Goal: Task Accomplishment & Management: Manage account settings

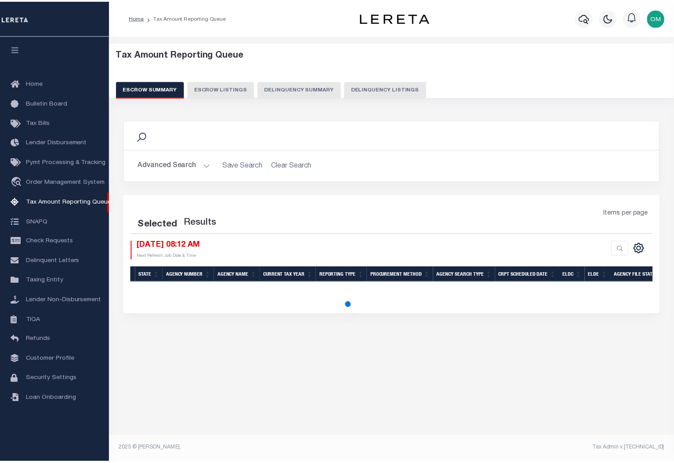
select select "100"
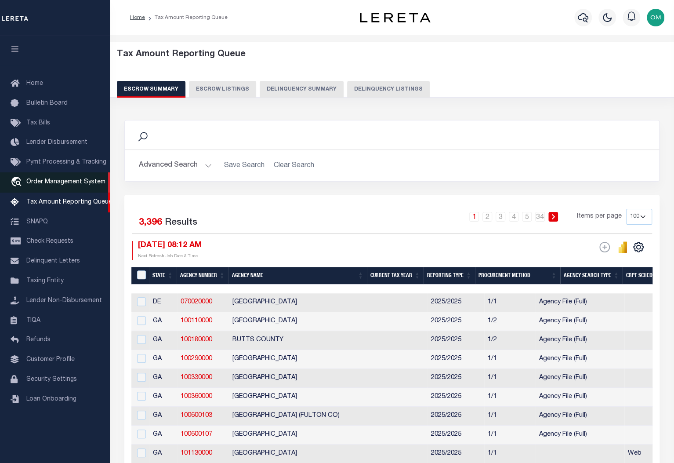
click at [47, 183] on span "Order Management System" at bounding box center [65, 182] width 79 height 6
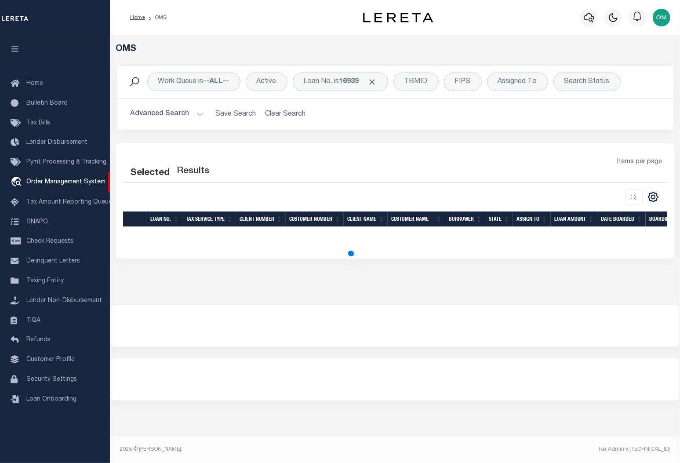
select select "200"
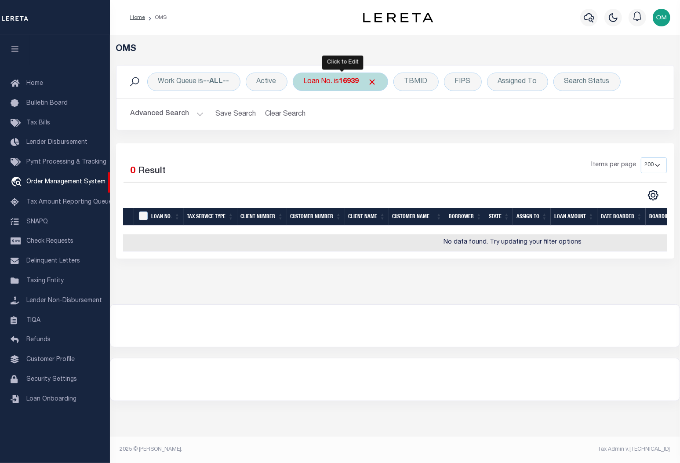
click at [382, 81] on div "Loan No. is 16939" at bounding box center [340, 82] width 95 height 18
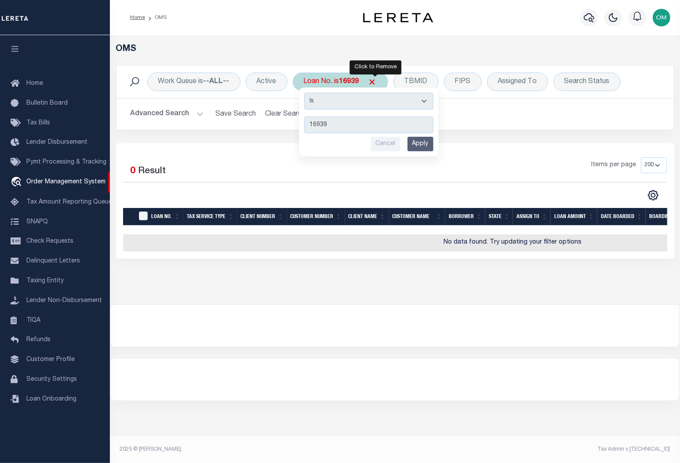
click at [377, 80] on span "Click to Remove" at bounding box center [372, 81] width 9 height 9
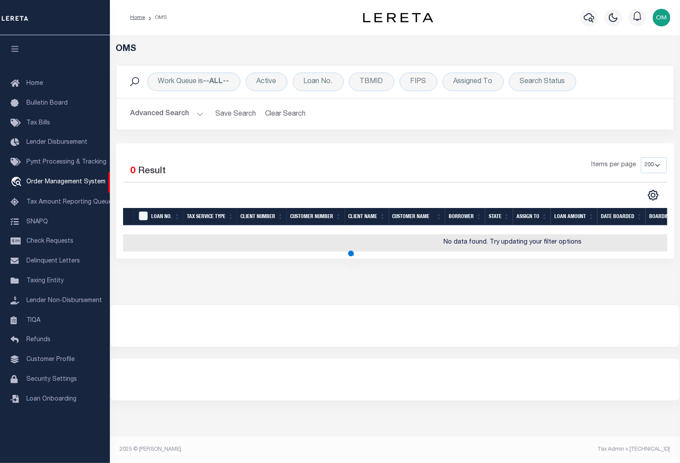
click at [273, 347] on div at bounding box center [394, 326] width 569 height 42
click at [202, 110] on button "Advanced Search" at bounding box center [167, 113] width 73 height 17
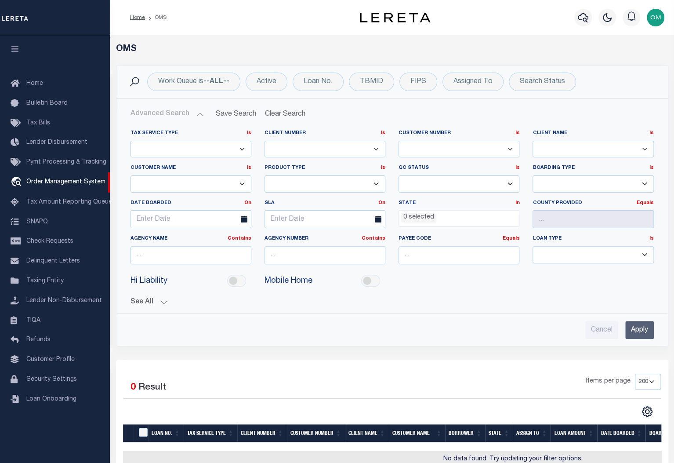
click at [637, 330] on input "Apply" at bounding box center [639, 330] width 29 height 18
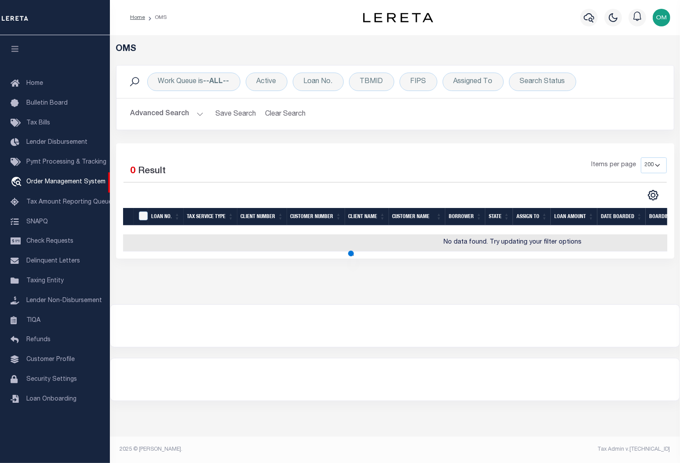
click at [200, 112] on button "Advanced Search" at bounding box center [167, 113] width 73 height 17
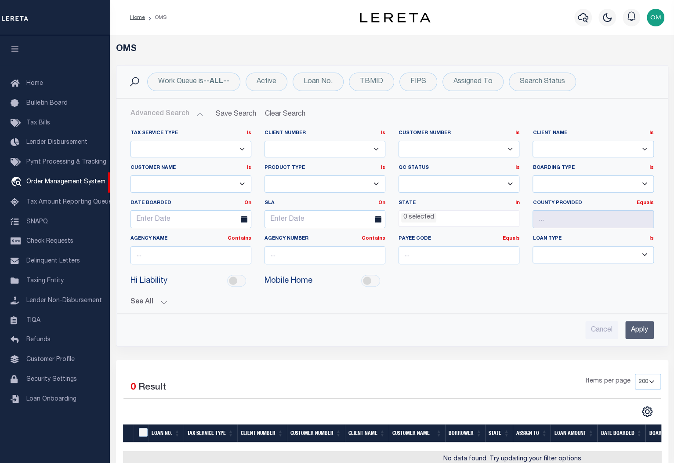
click at [166, 300] on button "See All" at bounding box center [392, 302] width 523 height 8
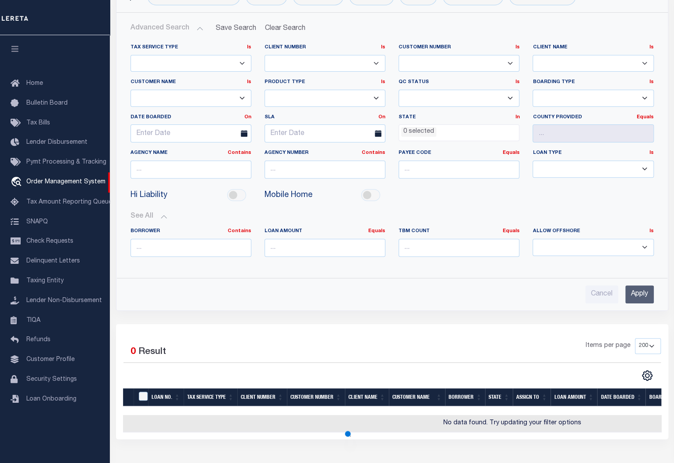
scroll to position [160, 0]
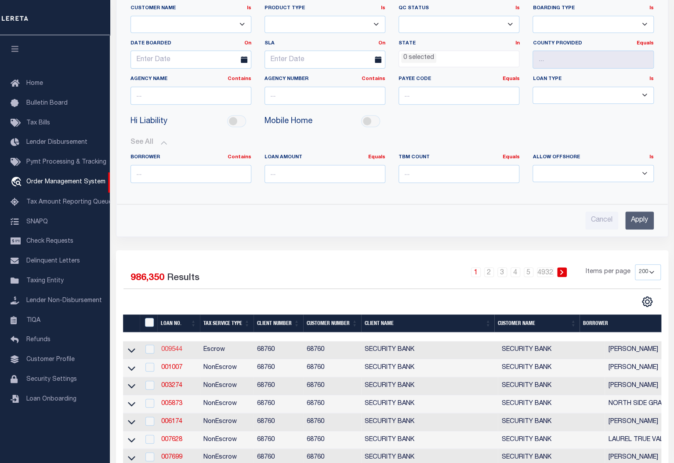
click at [168, 347] on link "009544" at bounding box center [171, 349] width 21 height 6
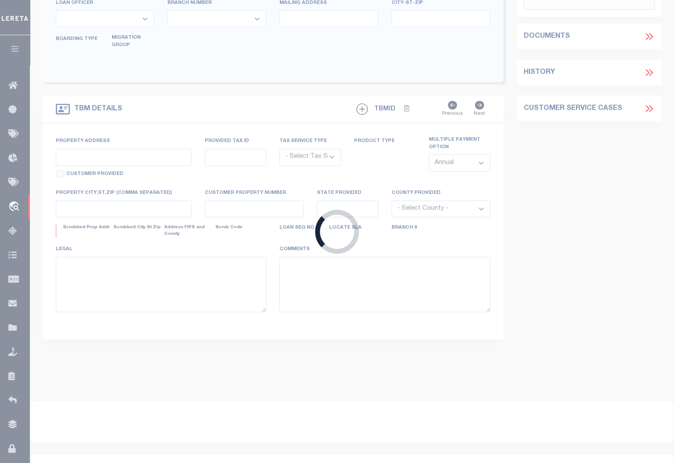
type input "009544"
type input "[PERSON_NAME]"
select select
type input "1218 SHERMAN"
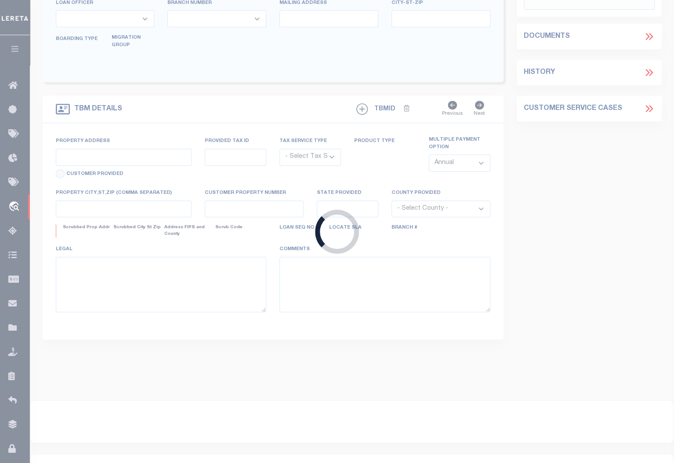
type input "WAYNE NE 68787"
select select
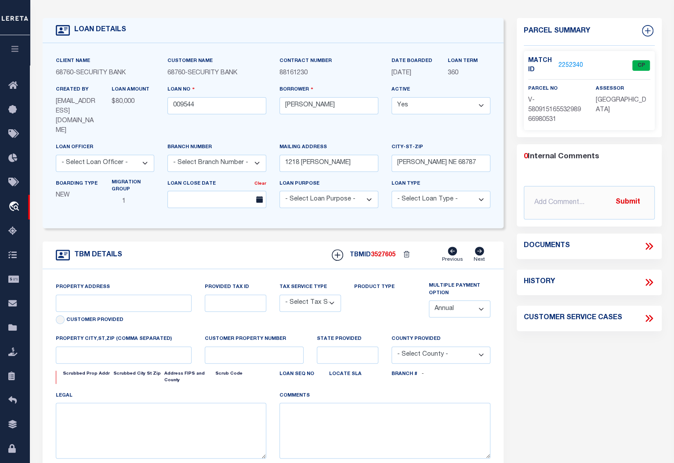
type input "1218 SHERMAN"
radio input "true"
select select "Escrow"
select select
type input "WAYNE NE 68787"
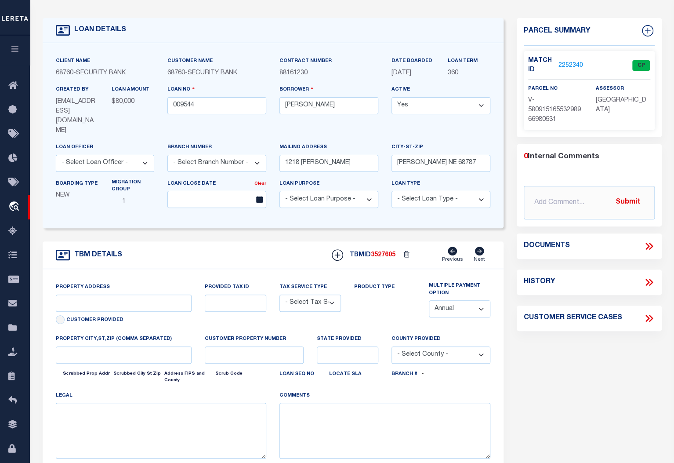
type input "009544"
type input "NE"
type textarea "UNVERIFIED CUSTOMER SUPPLIED APN 496700"
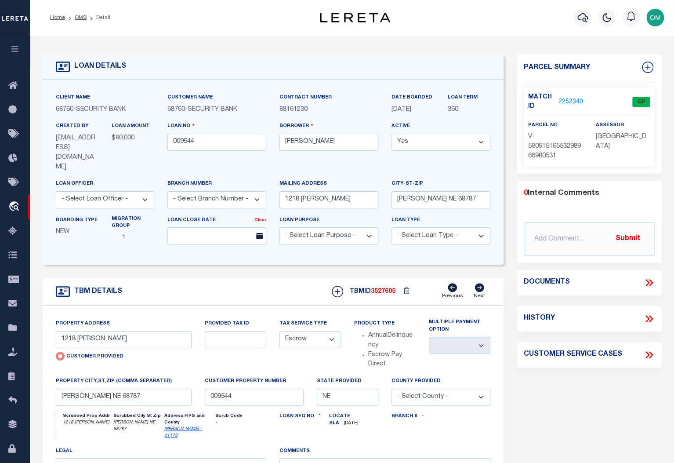
click at [567, 100] on link "2252340" at bounding box center [571, 102] width 25 height 9
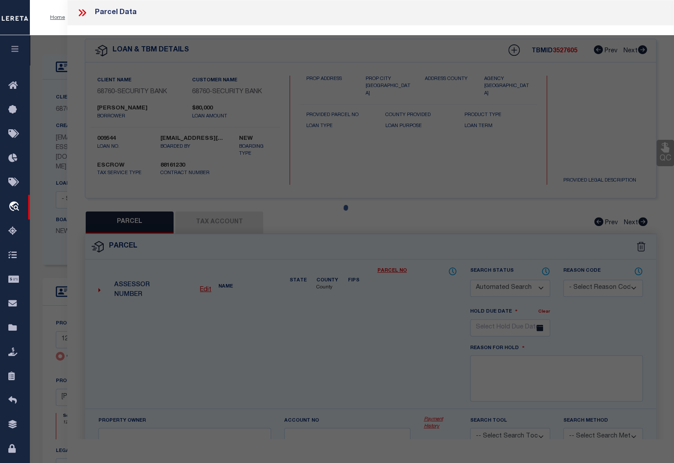
checkbox input "false"
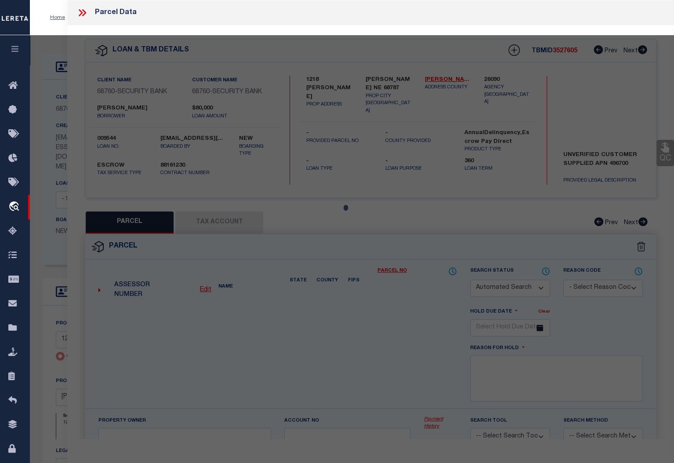
select select "CP"
type input "1218 SHERMAN"
checkbox input "false"
type input "WAYNE NE 68787"
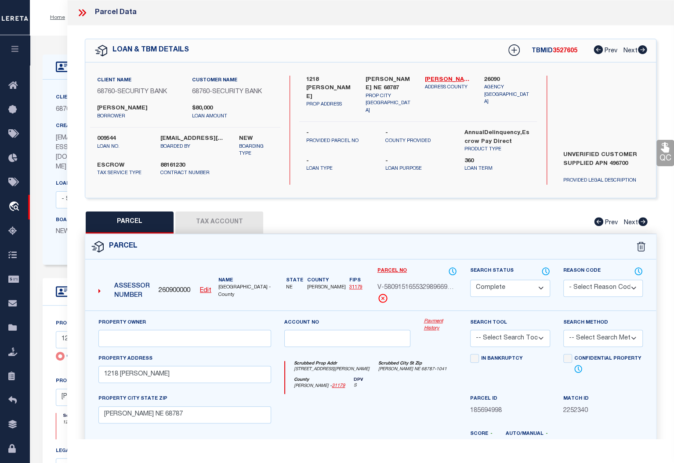
click at [432, 318] on link "Payment History" at bounding box center [440, 325] width 33 height 15
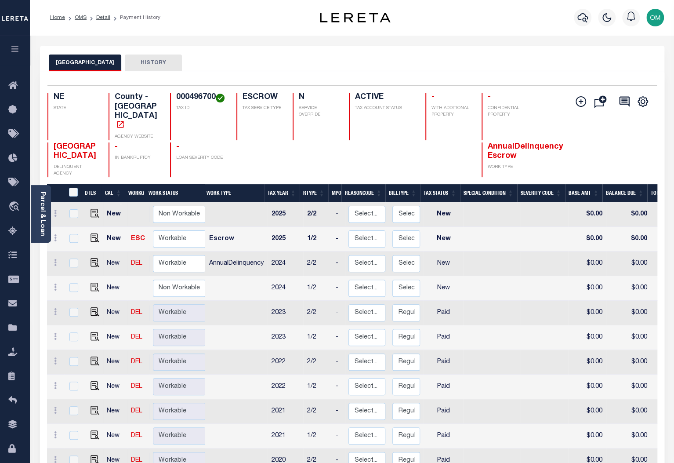
click at [138, 57] on button "HISTORY" at bounding box center [153, 63] width 57 height 17
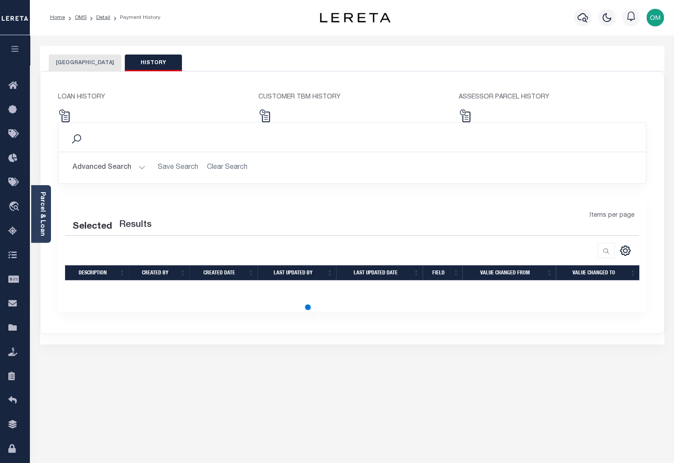
click at [83, 61] on button "WAYNE COUNTY" at bounding box center [85, 63] width 73 height 17
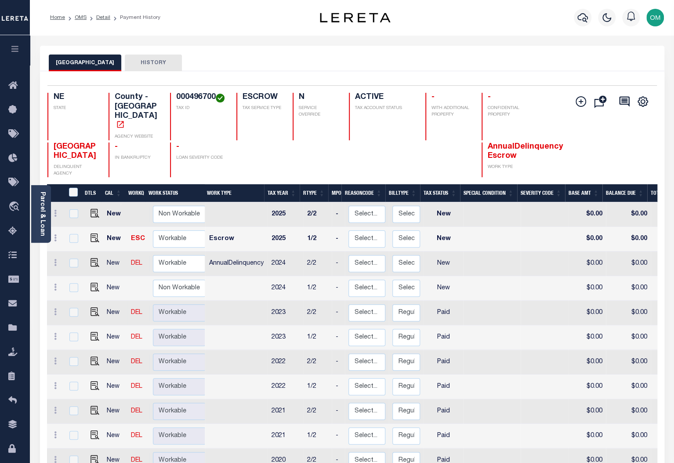
click at [171, 307] on td "Non Workable Workable" at bounding box center [180, 313] width 62 height 25
checkbox input "true"
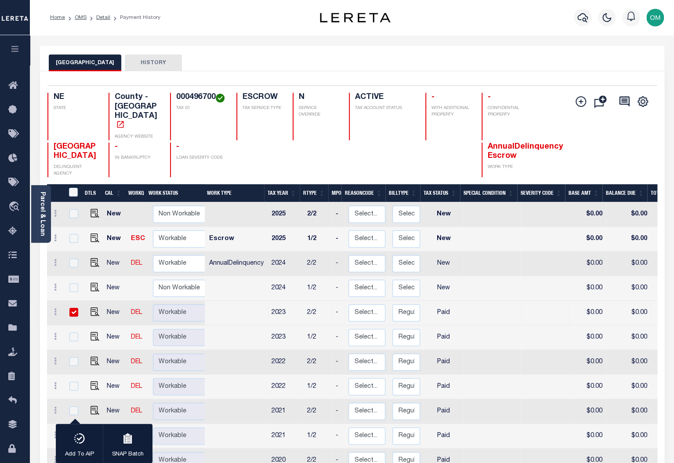
click at [77, 308] on input "checkbox" at bounding box center [73, 312] width 9 height 9
checkbox input "false"
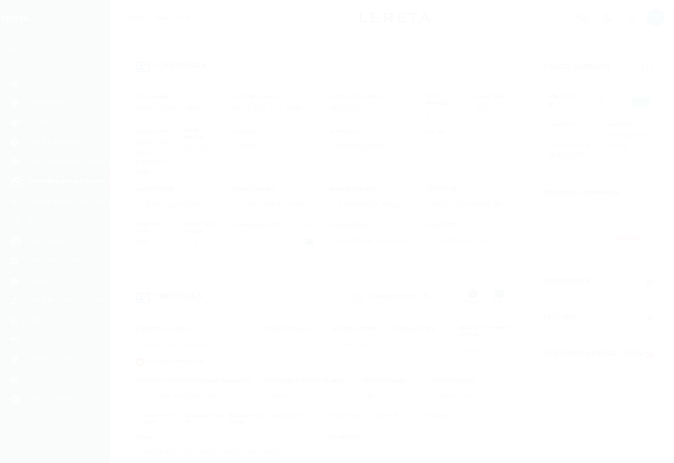
select select "Escrow"
select select
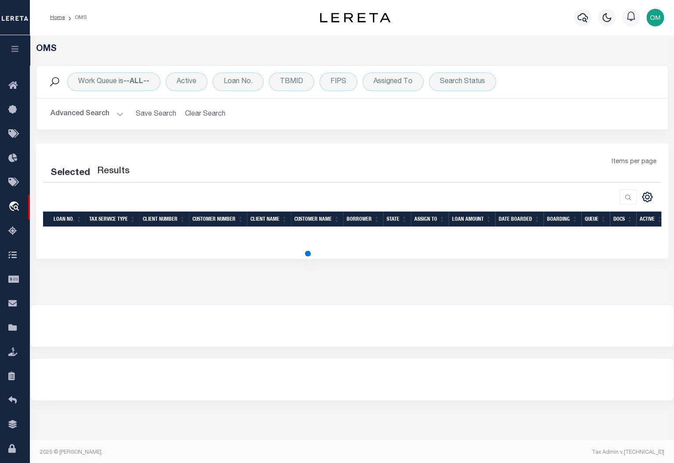
scroll to position [3, 0]
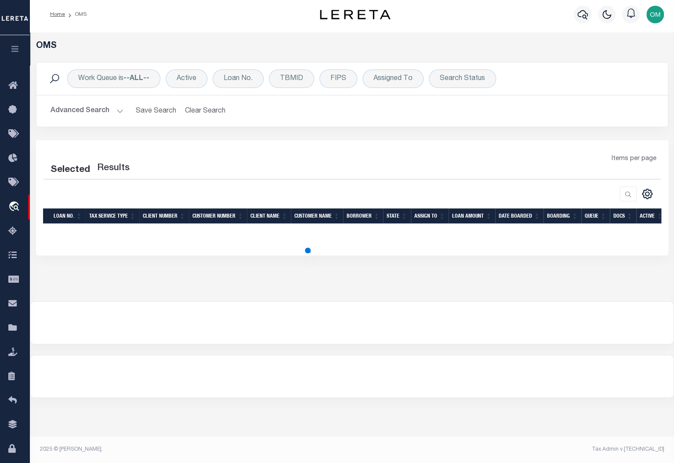
select select "200"
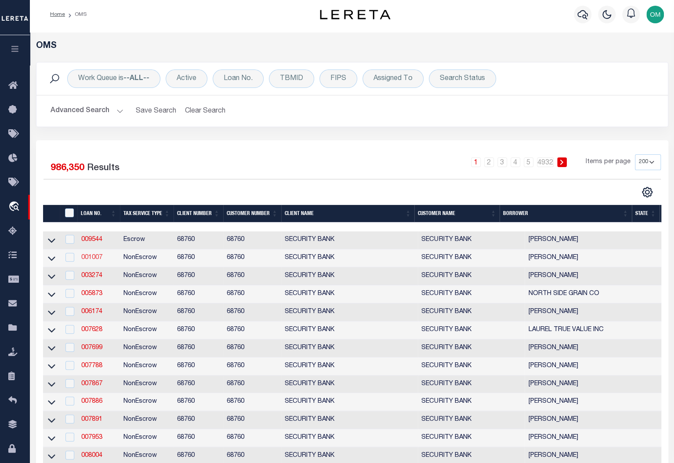
click at [91, 260] on link "001007" at bounding box center [91, 257] width 21 height 6
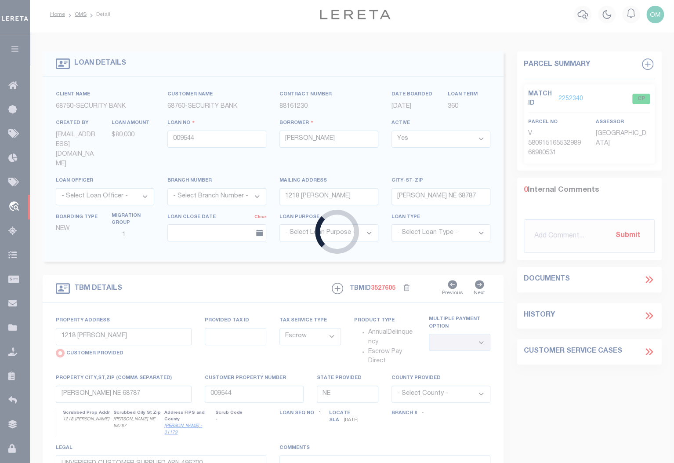
type input "001007"
type input "[PERSON_NAME]"
select select
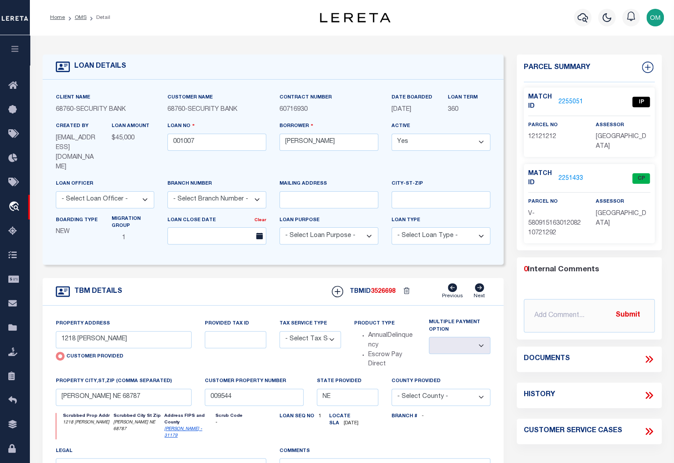
type input "57759 874 RD"
select select "NonEscrow"
select select
type input "DIXON NE 687323024"
type input "001007"
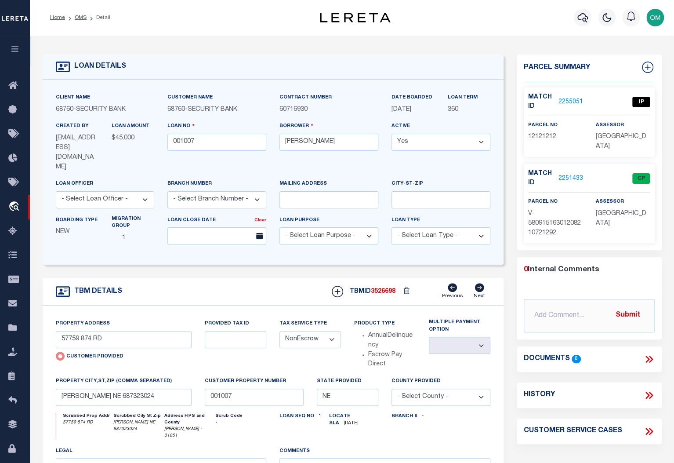
click at [570, 176] on link "2251433" at bounding box center [571, 178] width 25 height 9
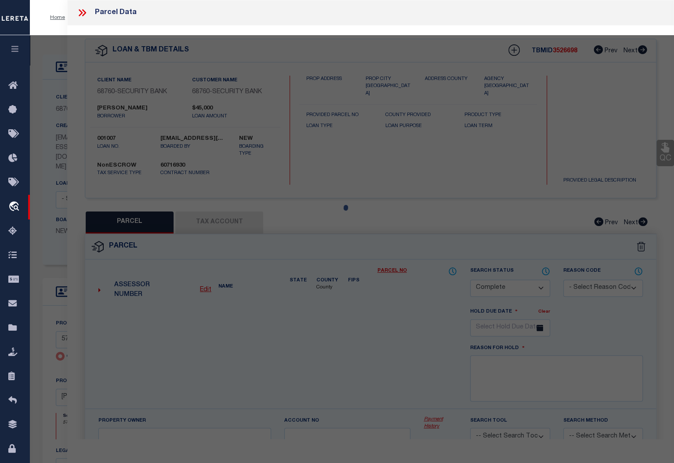
select select "AS"
checkbox input "false"
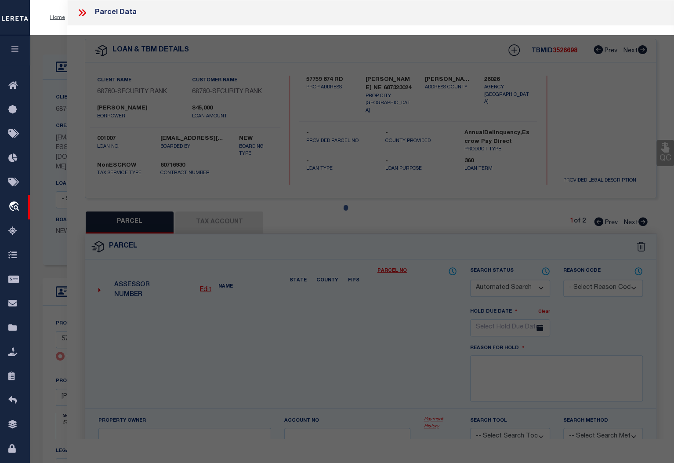
select select "CP"
select select "EML"
select select
type input "57759 874 RD"
checkbox input "false"
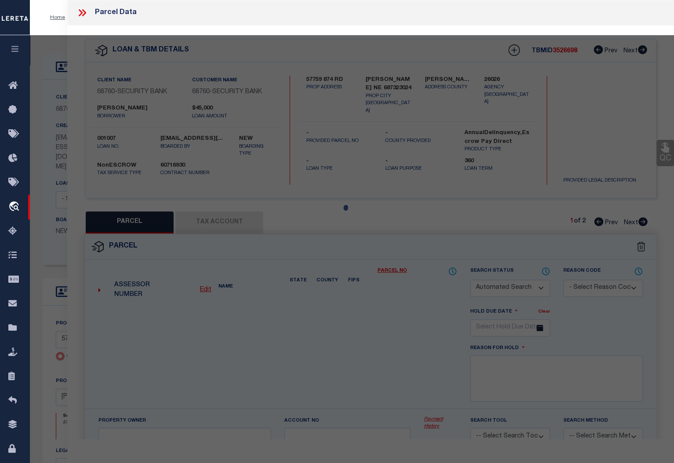
type input "DIXON NE 687323024"
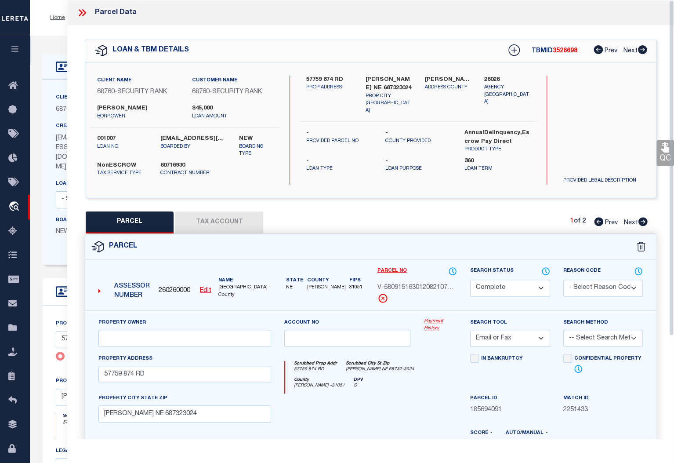
click at [430, 318] on link "Payment History" at bounding box center [440, 325] width 33 height 15
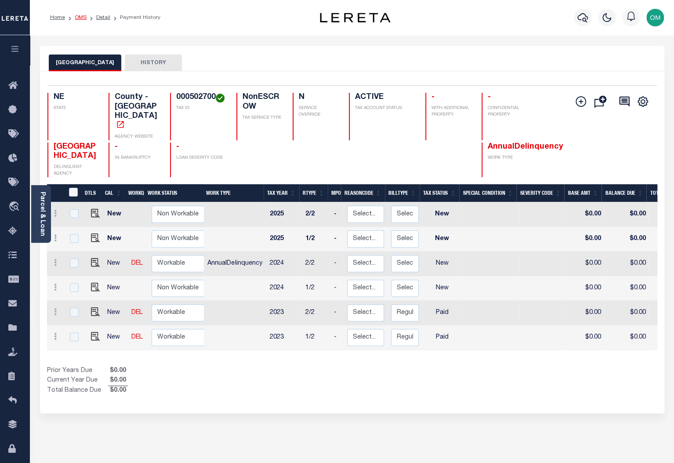
click at [84, 18] on link "OMS" at bounding box center [81, 17] width 12 height 5
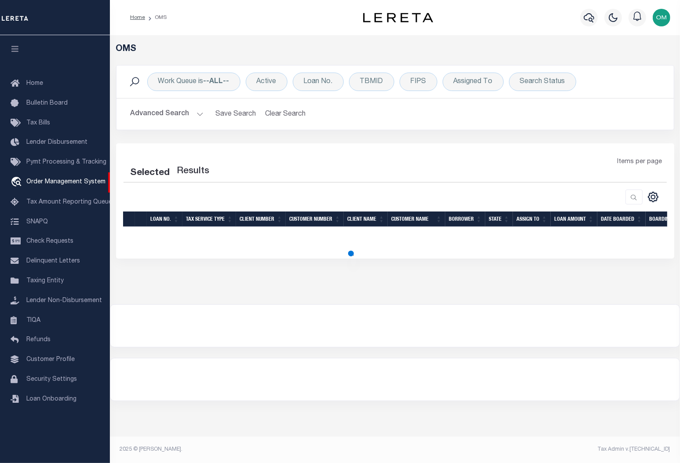
select select "200"
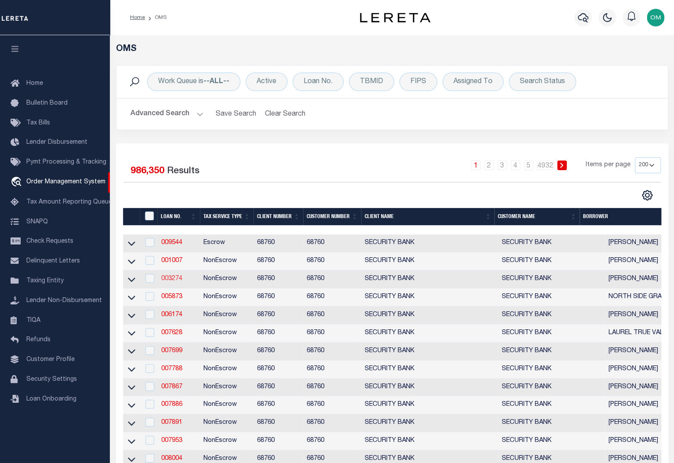
click at [170, 280] on link "003274" at bounding box center [171, 279] width 21 height 6
type input "003274"
type input "[PERSON_NAME]"
select select
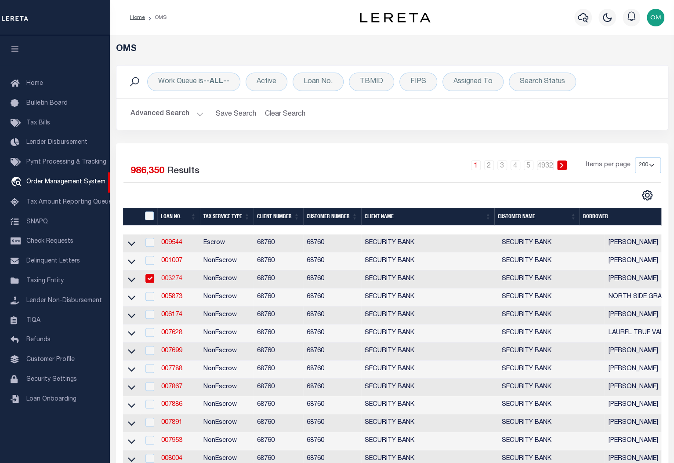
select select
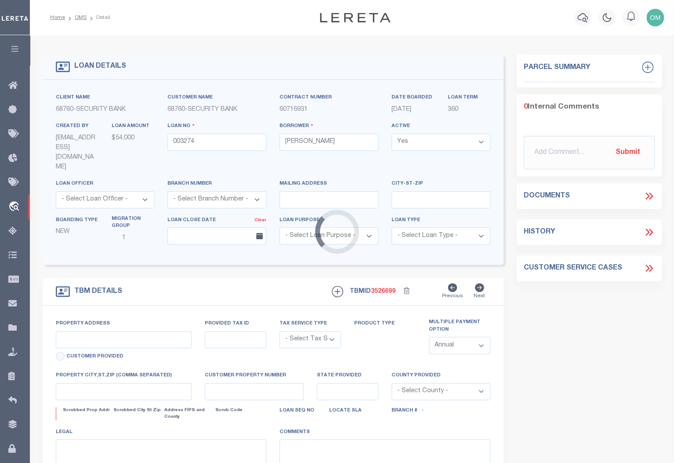
type input "87189 [GEOGRAPHIC_DATA]"
radio input "true"
select select "NonEscrow"
select select
type input "LAUREL NE 687451675"
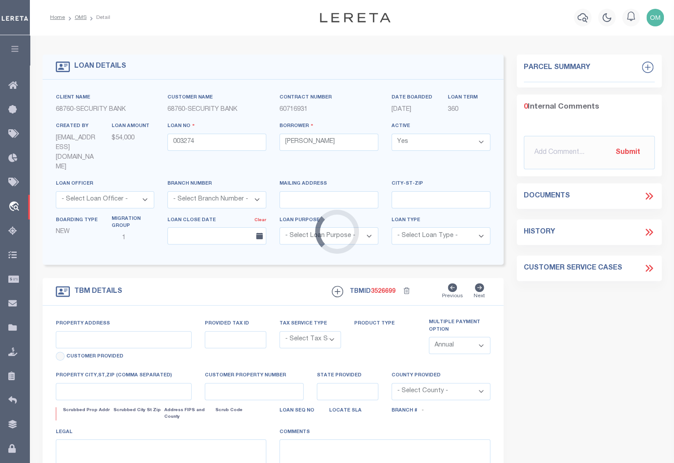
type input "003274"
type input "NE"
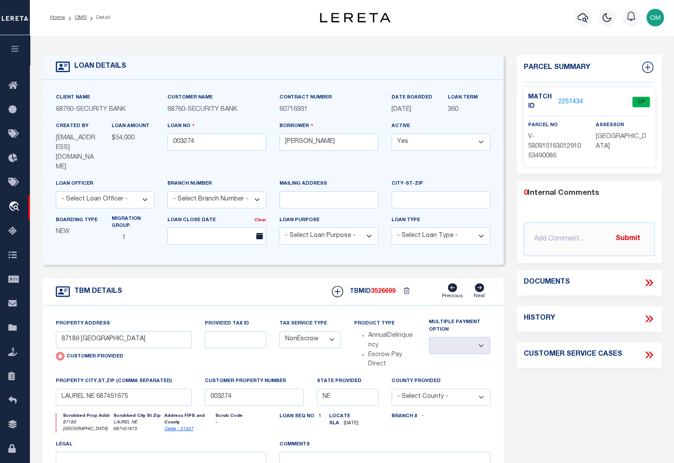
click at [567, 98] on link "2251434" at bounding box center [571, 102] width 25 height 9
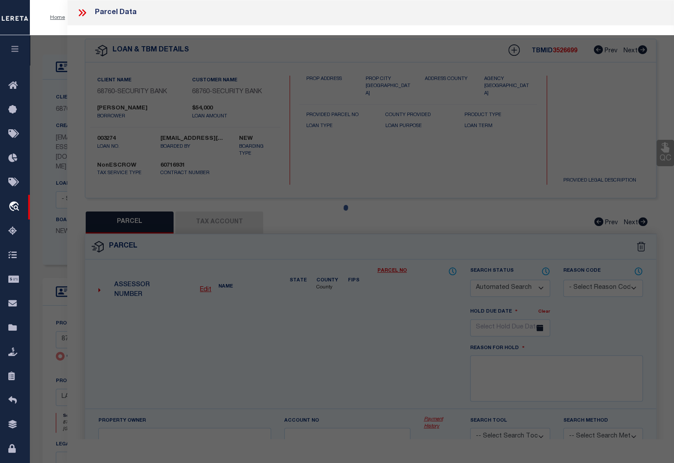
checkbox input "false"
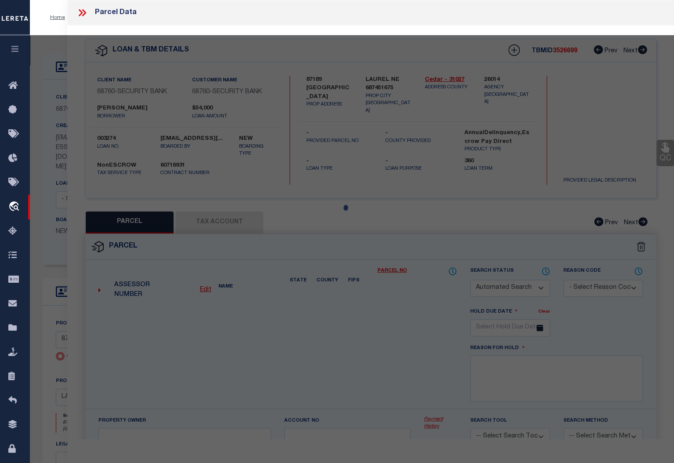
select select "CP"
select select "AGW"
select select
type input "87189 573 AVE"
checkbox input "false"
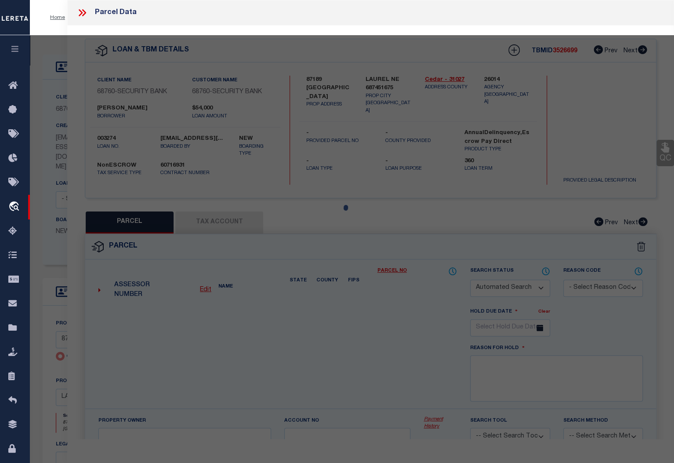
type input "LAUREL NE 687451675"
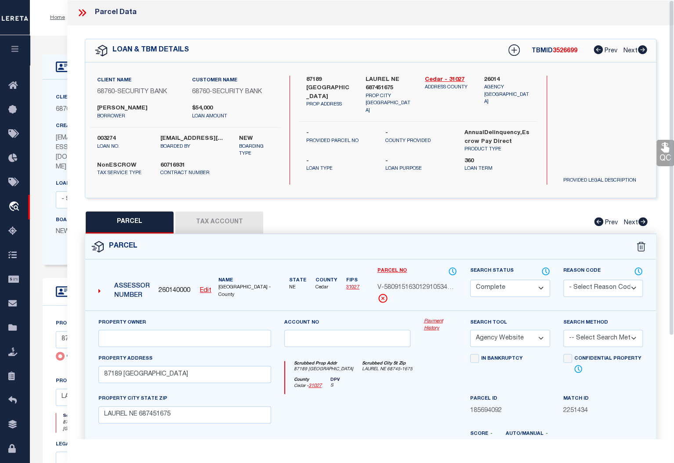
click at [432, 318] on link "Payment History" at bounding box center [440, 325] width 33 height 15
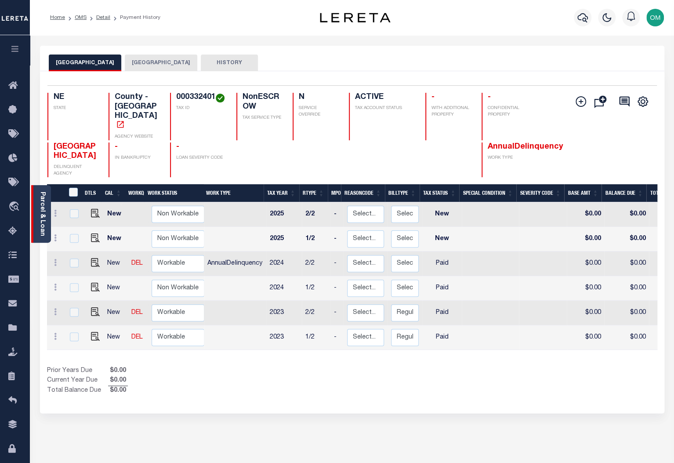
click at [39, 213] on link "Parcel & Loan" at bounding box center [42, 214] width 6 height 44
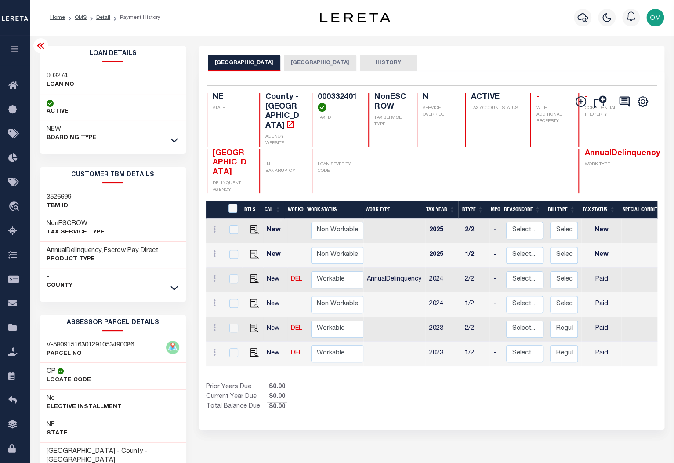
click at [287, 60] on button "[GEOGRAPHIC_DATA]" at bounding box center [320, 63] width 73 height 17
click at [229, 60] on button "[GEOGRAPHIC_DATA]" at bounding box center [244, 63] width 73 height 17
click at [295, 65] on button "[GEOGRAPHIC_DATA]" at bounding box center [320, 63] width 73 height 17
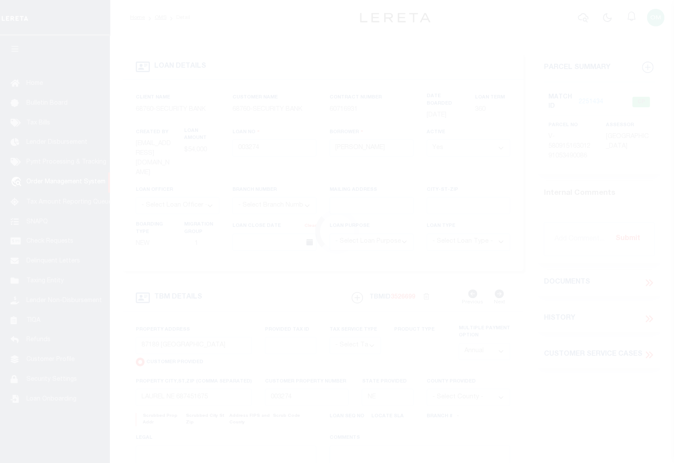
select select "NonEscrow"
select select
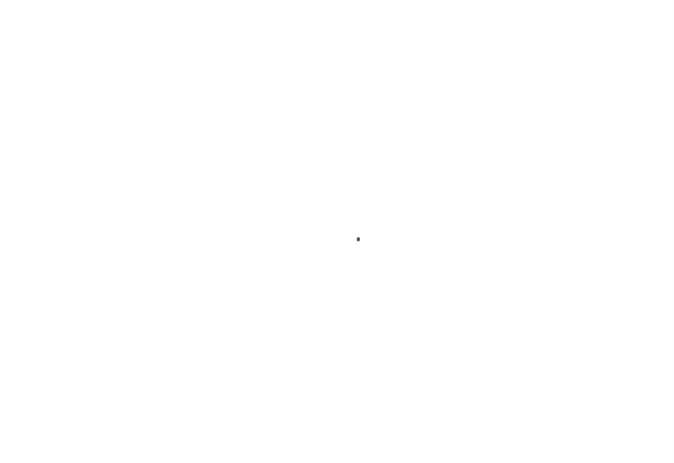
select select "NonEscrow"
select select
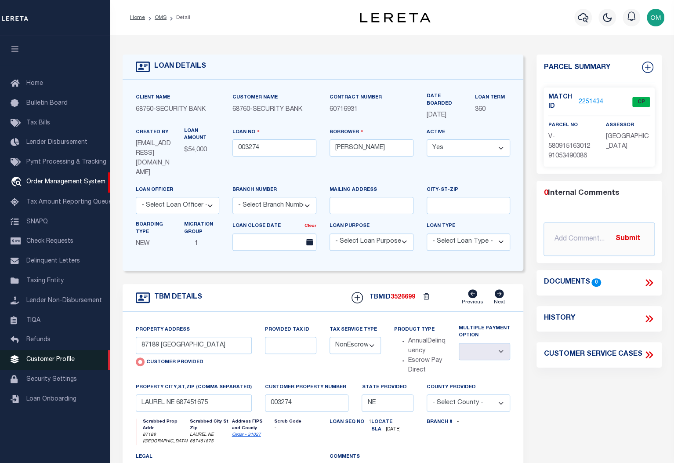
click at [59, 363] on span "Customer Profile" at bounding box center [50, 359] width 48 height 6
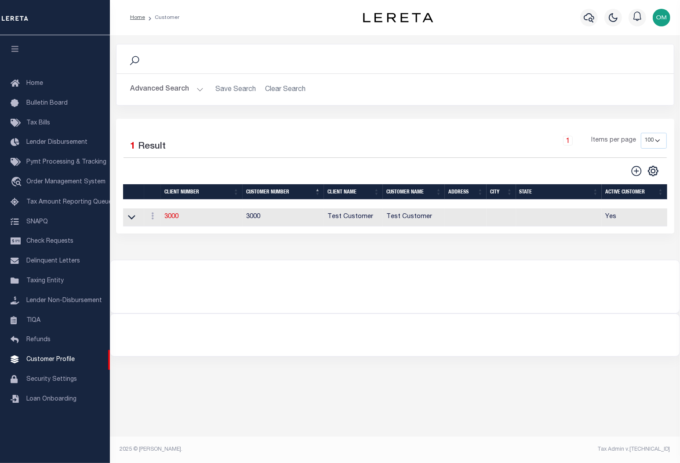
click at [198, 85] on button "Advanced Search" at bounding box center [167, 89] width 73 height 17
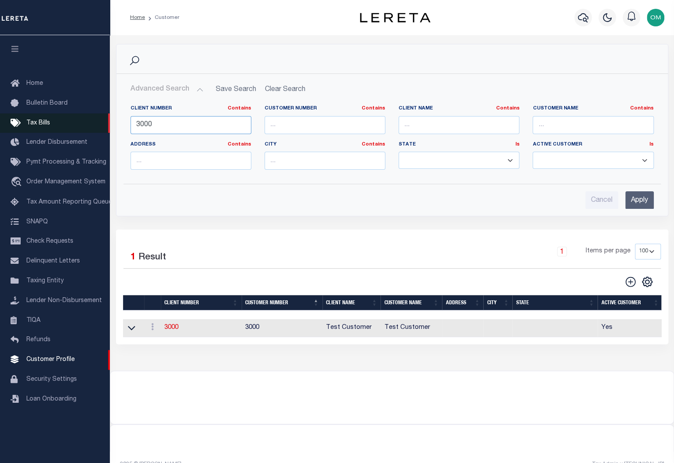
drag, startPoint x: 202, startPoint y: 122, endPoint x: 75, endPoint y: 133, distance: 127.9
click at [75, 133] on div "Home Customer Profile Sign out" at bounding box center [337, 239] width 674 height 478
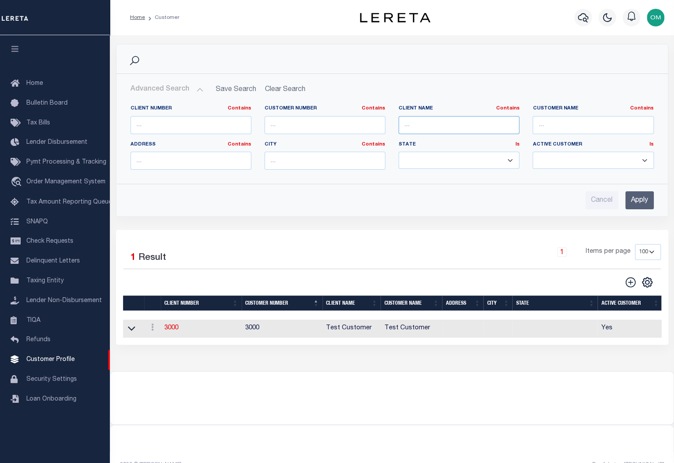
click at [475, 127] on input "text" at bounding box center [459, 125] width 121 height 18
type input "security"
click at [637, 201] on input "Apply" at bounding box center [639, 200] width 29 height 18
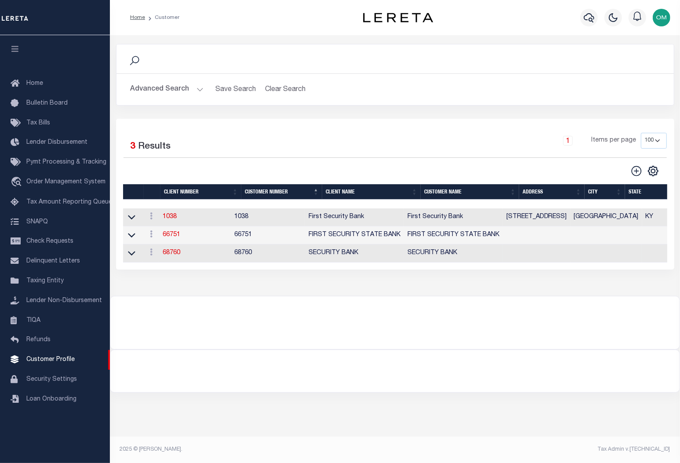
click at [163, 254] on td "68760" at bounding box center [195, 253] width 72 height 18
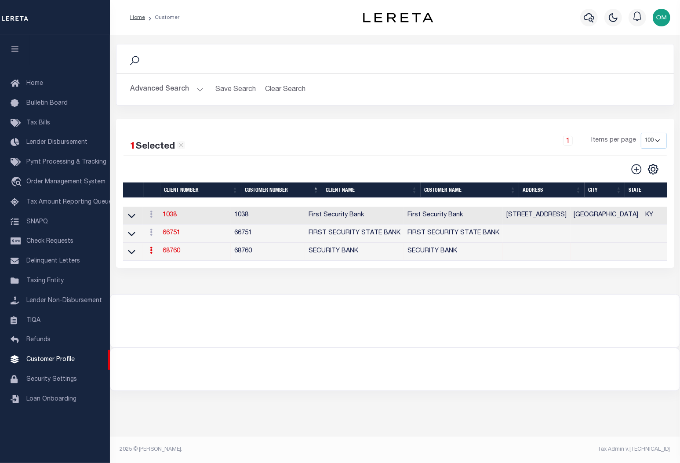
click at [164, 254] on link "68760" at bounding box center [172, 251] width 18 height 6
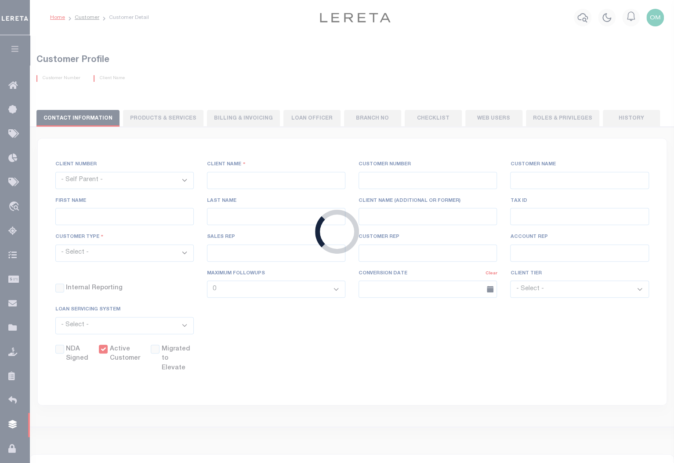
select select
type input "SECURITY BANK"
type input "68760"
type input "SECURITY BANK"
select select "Mixed Portfolio"
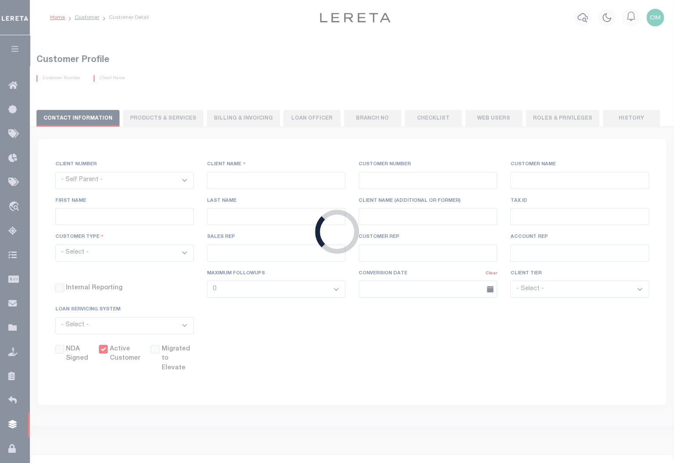
type input "INS1"
type input "CUSTOMER SERVICE"
type input "03/23/2004"
select select
checkbox input "true"
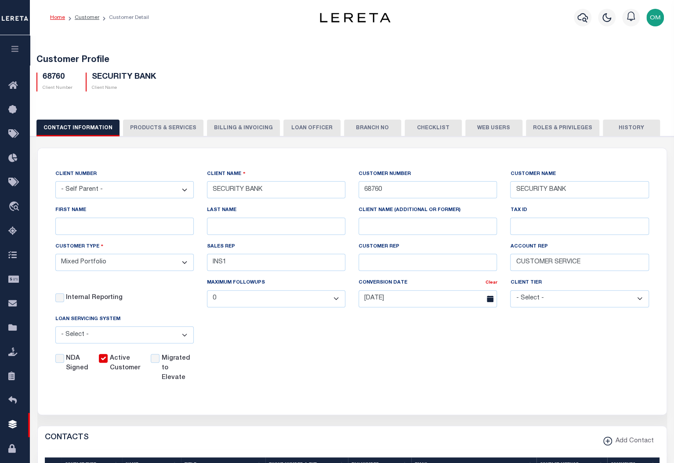
click at [605, 126] on button "History" at bounding box center [631, 128] width 57 height 17
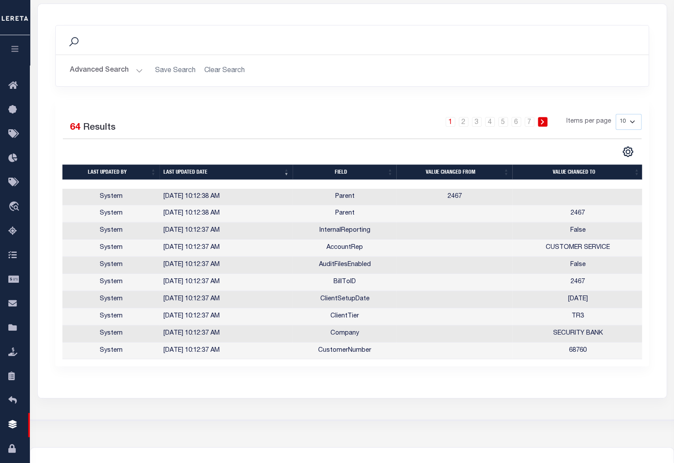
scroll to position [160, 0]
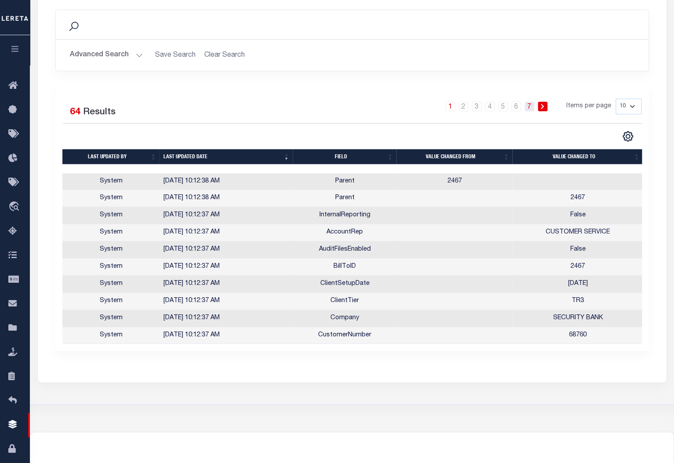
click at [531, 105] on link "7" at bounding box center [530, 107] width 10 height 10
click at [133, 50] on button "Advanced Search" at bounding box center [106, 55] width 73 height 17
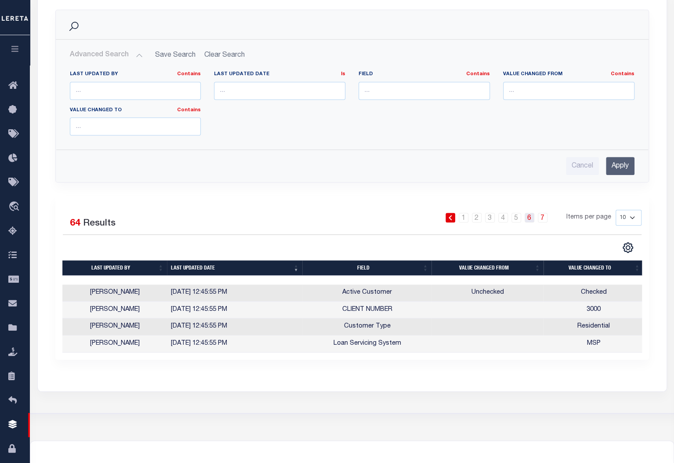
click at [532, 217] on link "6" at bounding box center [530, 218] width 10 height 10
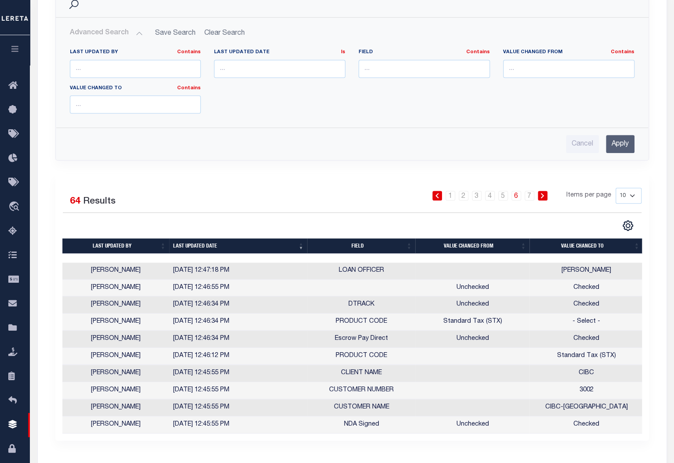
scroll to position [240, 0]
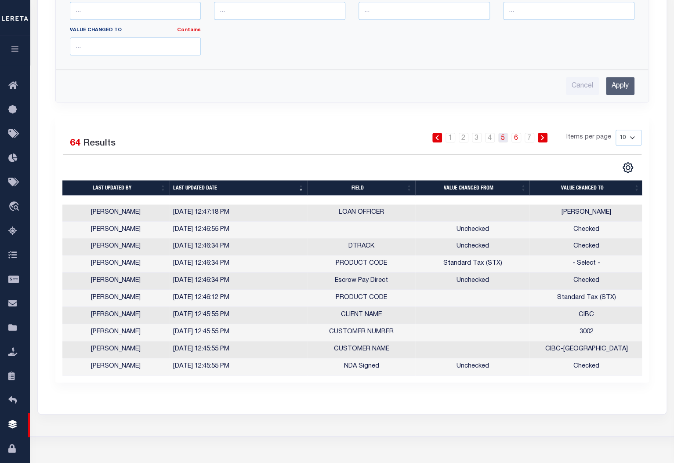
click at [504, 134] on link "5" at bounding box center [503, 138] width 10 height 10
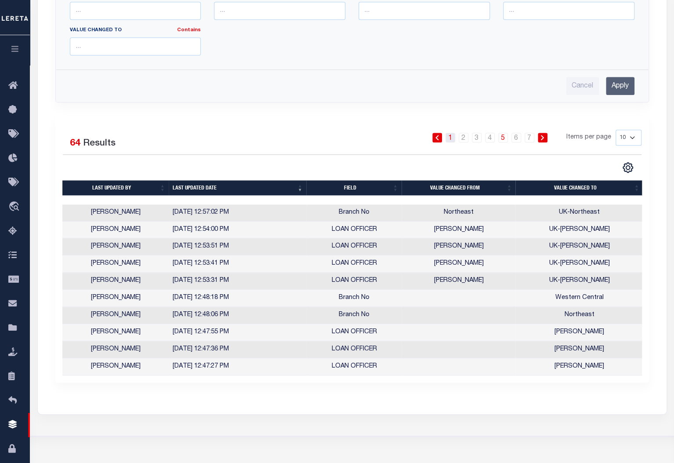
click at [450, 138] on link "1" at bounding box center [451, 138] width 10 height 10
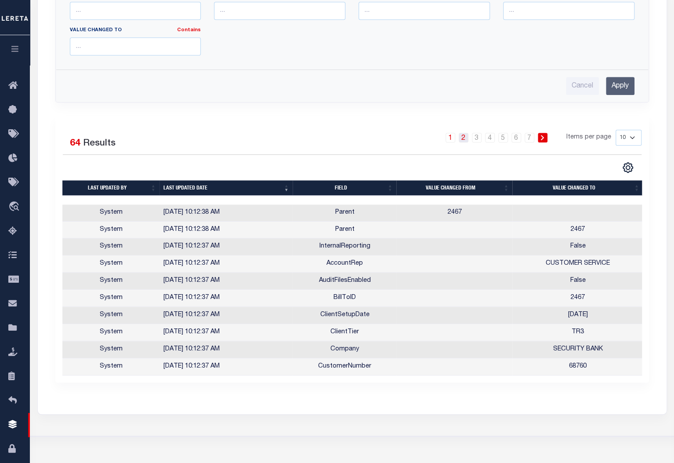
click at [463, 140] on link "2" at bounding box center [464, 138] width 10 height 10
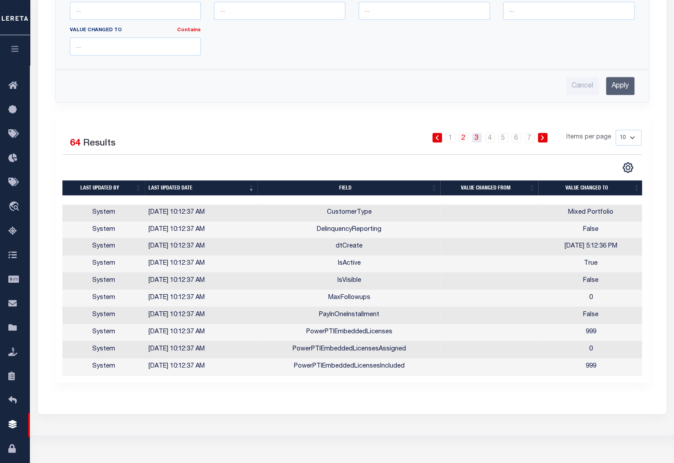
click at [474, 138] on link "3" at bounding box center [477, 138] width 10 height 10
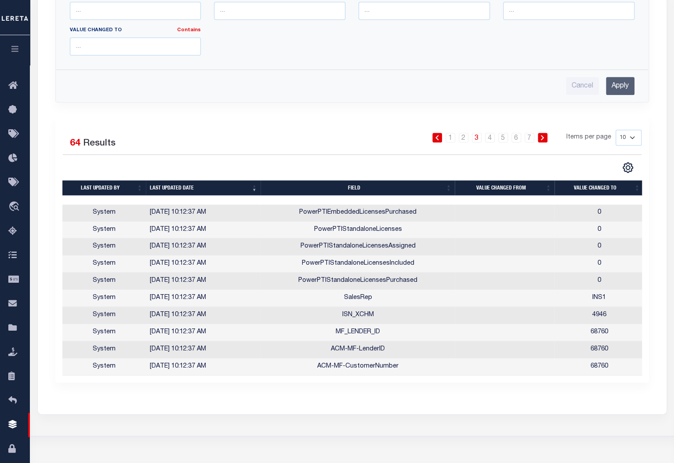
click at [12, 49] on icon "button" at bounding box center [15, 49] width 10 height 8
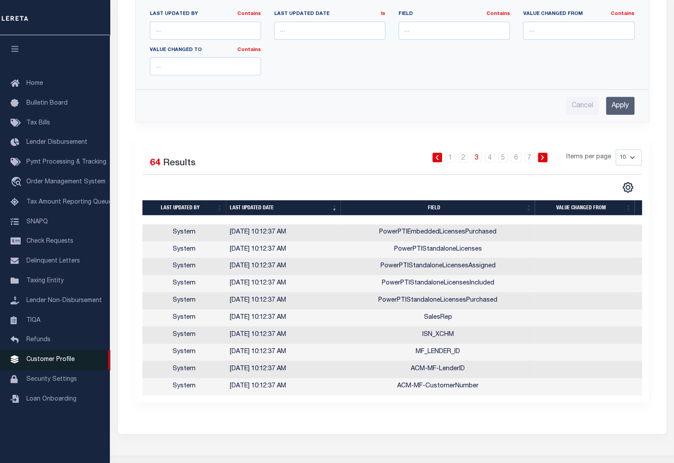
click at [61, 363] on span "Customer Profile" at bounding box center [50, 359] width 48 height 6
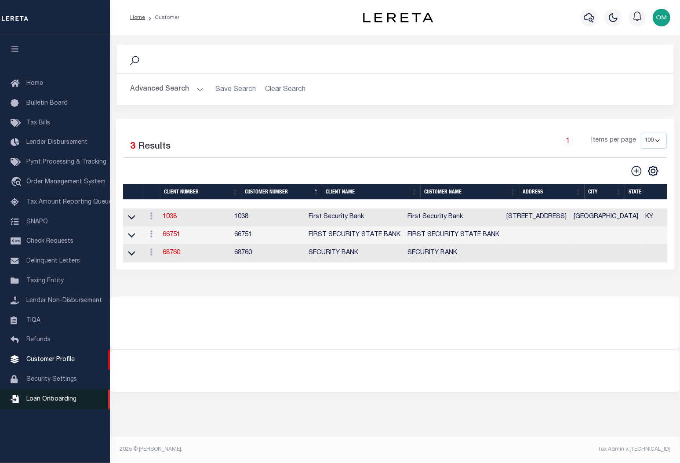
click at [52, 402] on span "Loan Onboarding" at bounding box center [51, 399] width 50 height 6
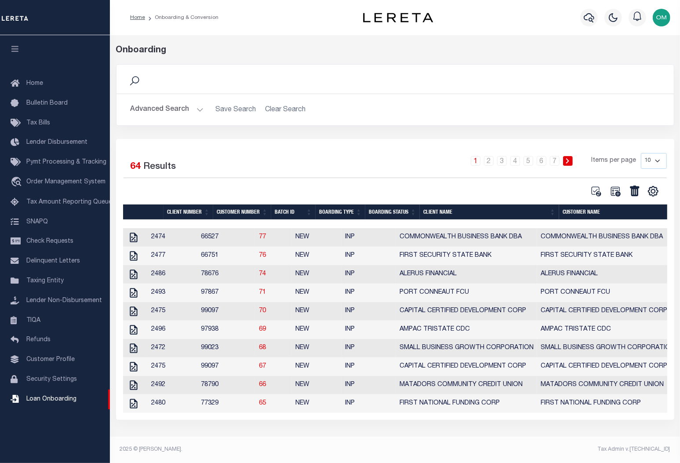
click at [183, 211] on th "Client Number" at bounding box center [189, 211] width 50 height 15
click at [206, 212] on th "Client Number" at bounding box center [189, 211] width 50 height 15
click at [266, 255] on link "76" at bounding box center [262, 255] width 7 height 6
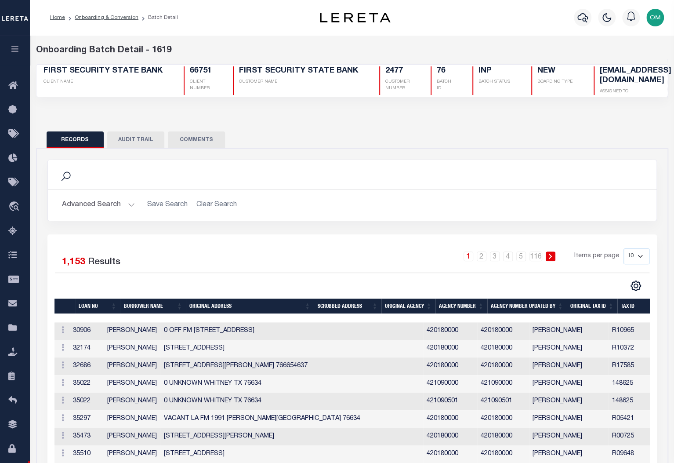
click at [17, 46] on icon "button" at bounding box center [15, 49] width 10 height 8
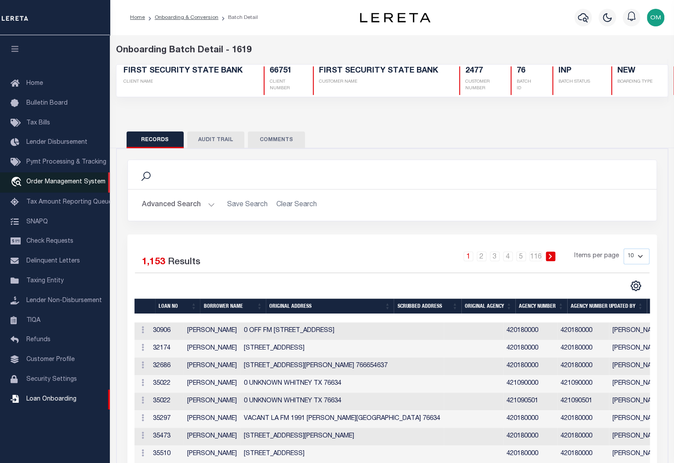
click at [57, 178] on link "travel_explore Order Management System" at bounding box center [55, 182] width 110 height 20
click at [69, 185] on span "Order Management System" at bounding box center [65, 182] width 79 height 6
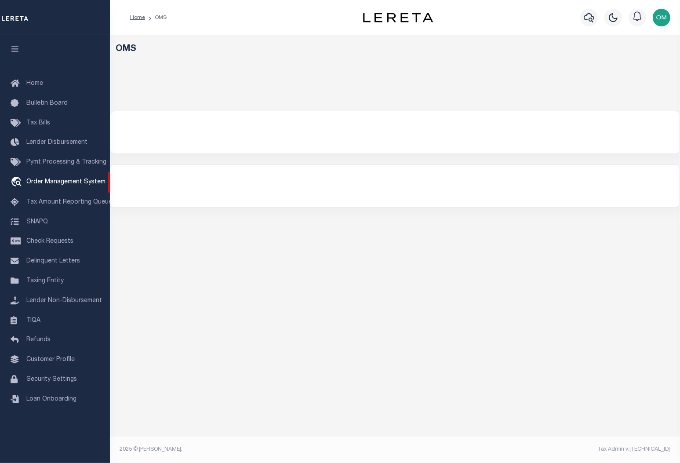
select select
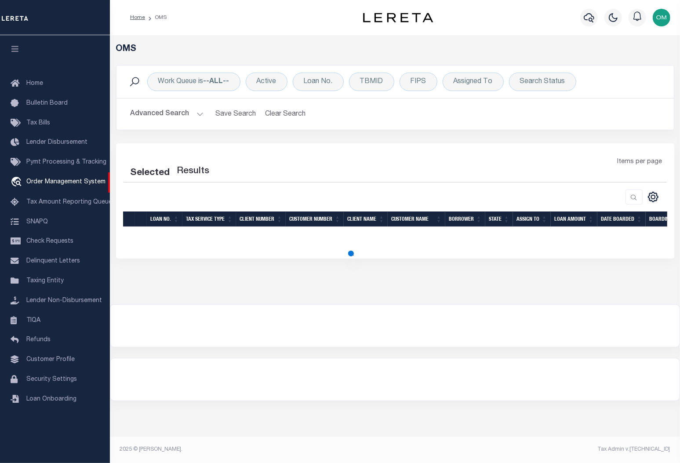
click at [201, 113] on button "Advanced Search" at bounding box center [167, 113] width 73 height 17
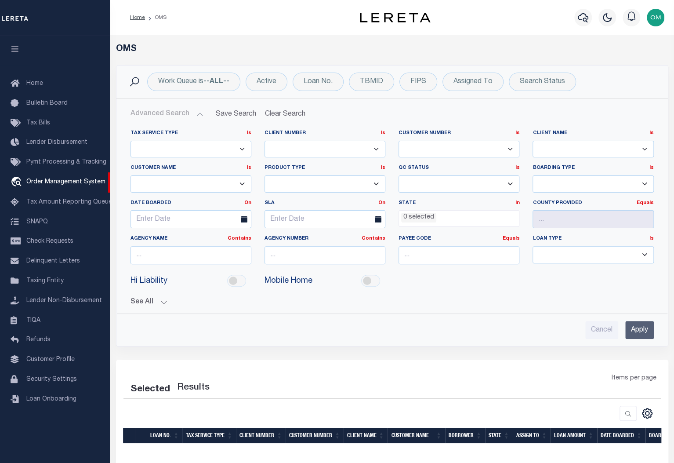
click at [573, 147] on select "78796 AB ABL Accumatch - Refunds AF AFCU AgustinADLQBank AgustinDtrackBank ALB …" at bounding box center [593, 149] width 121 height 17
select select "200"
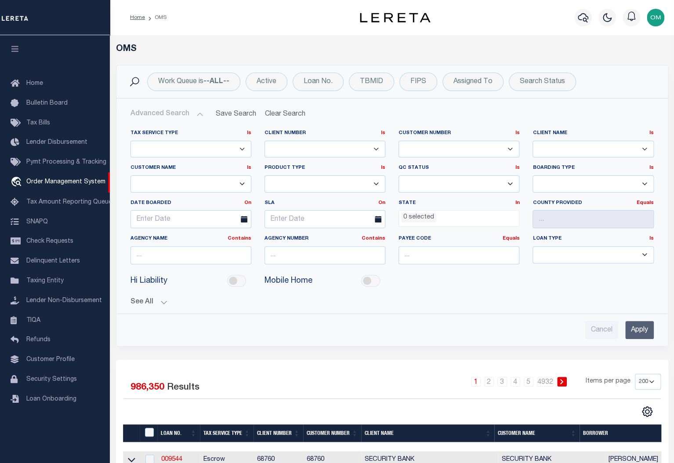
select select "FIRST SECURITY STATE BANK"
click at [533, 141] on select "78796 AB ABL Accumatch - Refunds AF AFCU AgustinADLQBank AgustinDtrackBank ALB …" at bounding box center [593, 149] width 121 height 17
click at [645, 329] on input "Apply" at bounding box center [639, 330] width 29 height 18
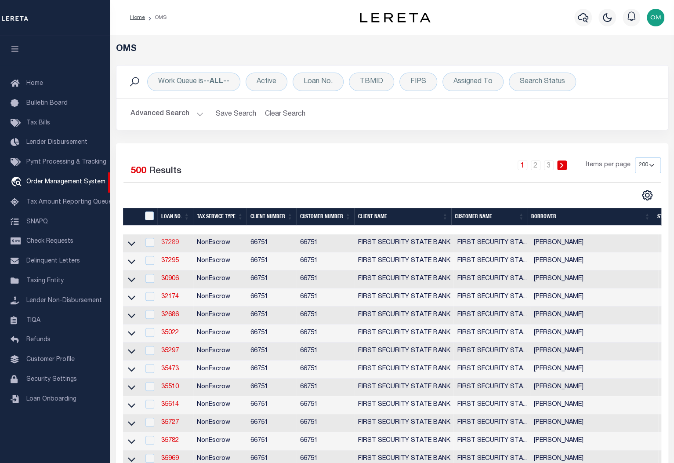
click at [168, 244] on link "37289" at bounding box center [170, 243] width 18 height 6
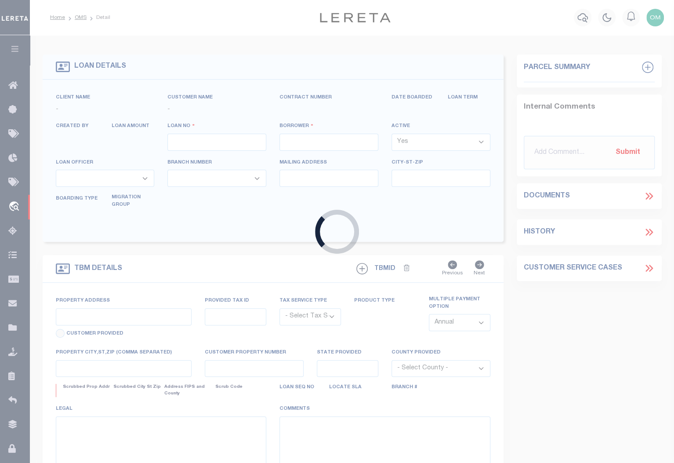
type input "37289"
type input "SMITH , RICHARD M"
select select "False"
select select
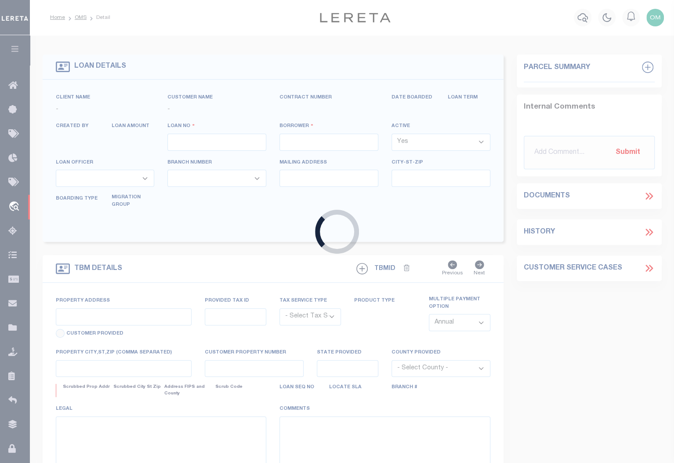
type input "7040 GOLF DR"
type input "WHITNEY TX 76692"
select select
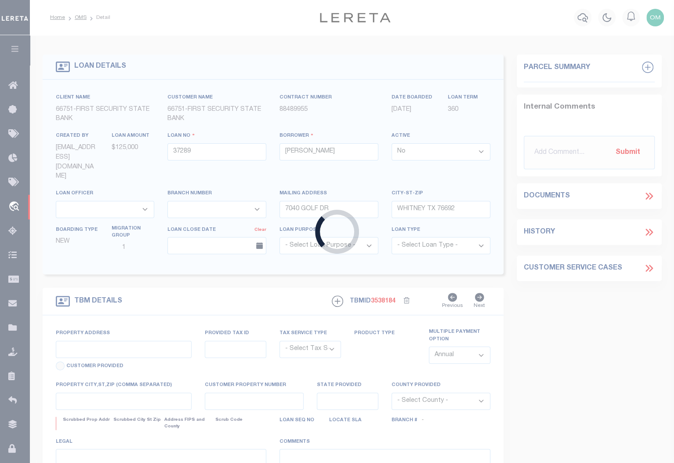
type input "7040 GOLF DR"
radio input "true"
select select "NonEscrow"
select select
type input "WHITNEY TX 766929631"
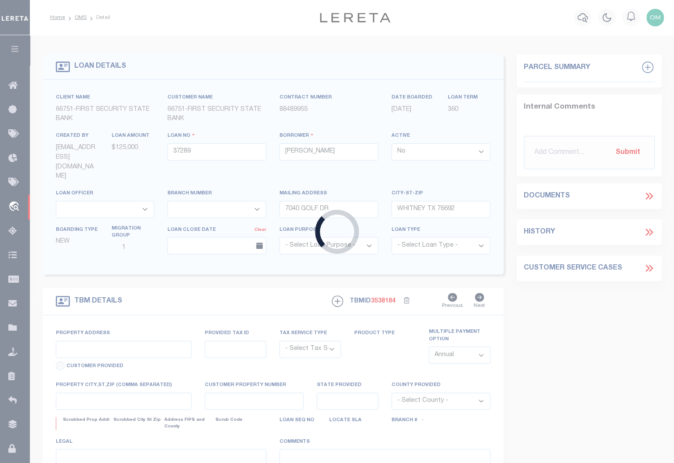
type input "37289"
type input "[GEOGRAPHIC_DATA]"
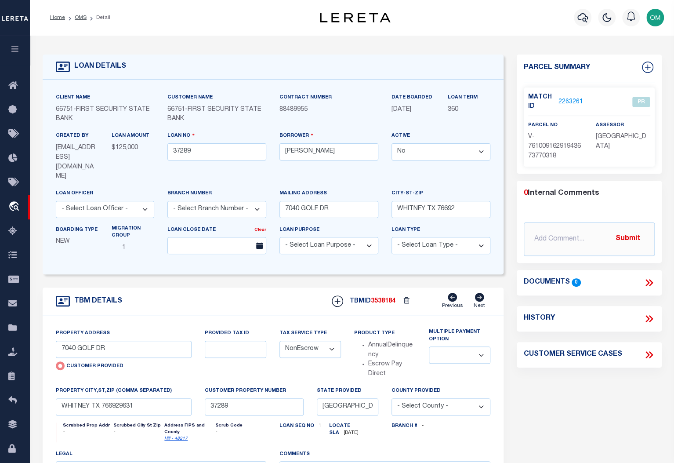
click at [571, 101] on link "2263261" at bounding box center [571, 102] width 25 height 9
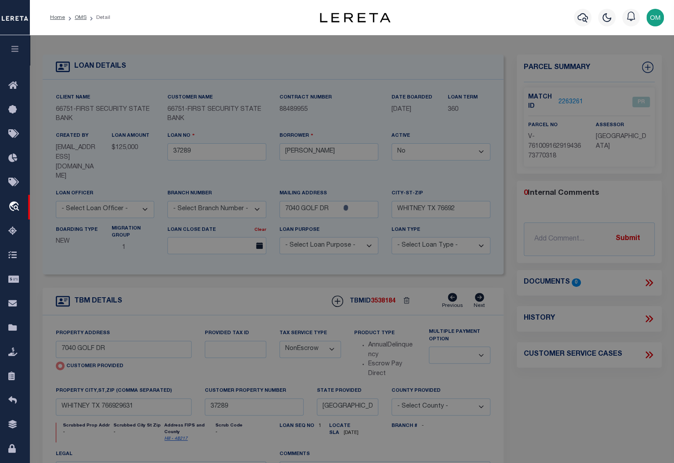
checkbox input "false"
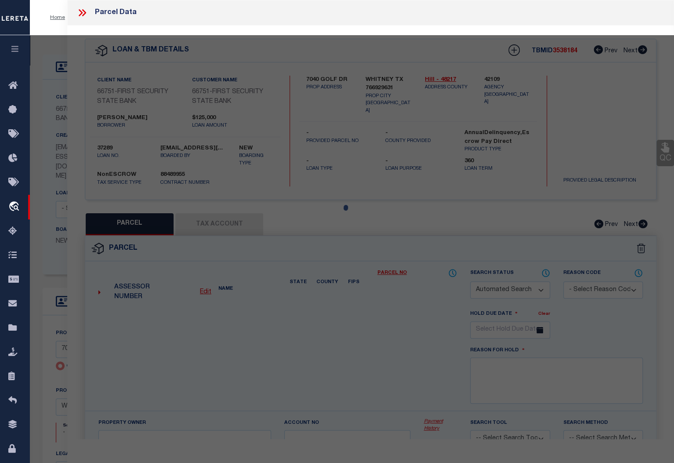
select select "PR"
select select "AGW"
select select
type input "7040 GOLF DR"
checkbox input "false"
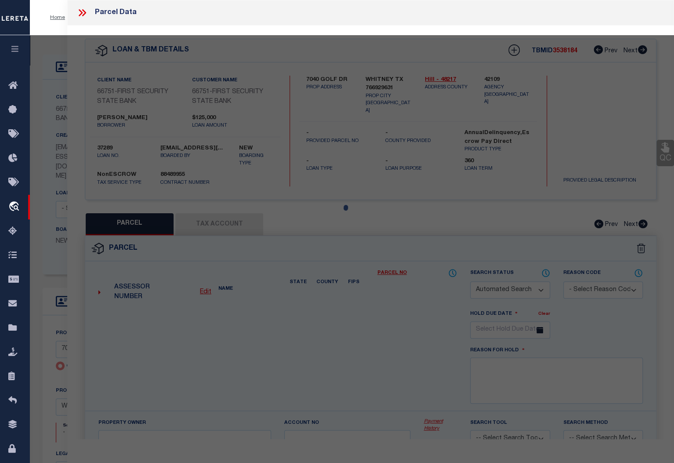
type input "WHITNEY TX 766929631"
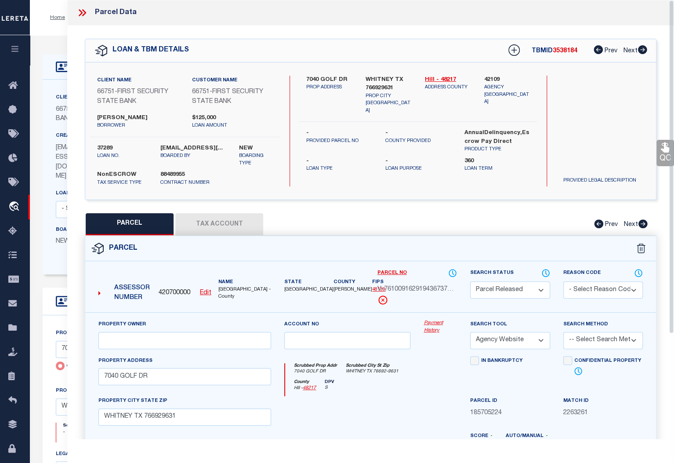
click at [430, 320] on link "Payment History" at bounding box center [440, 327] width 33 height 15
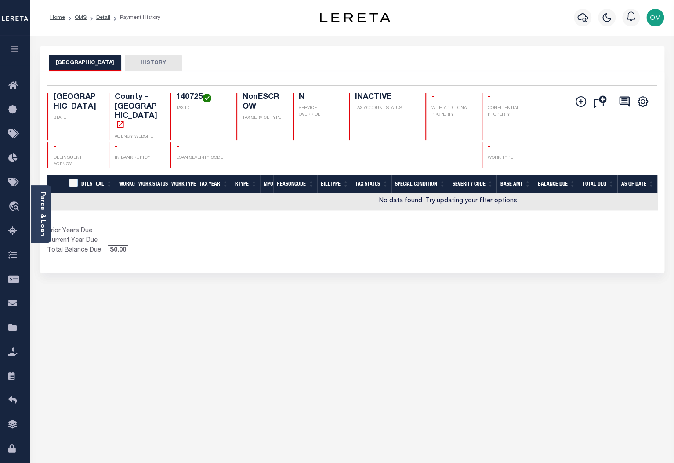
click at [146, 62] on button "HISTORY" at bounding box center [153, 63] width 57 height 17
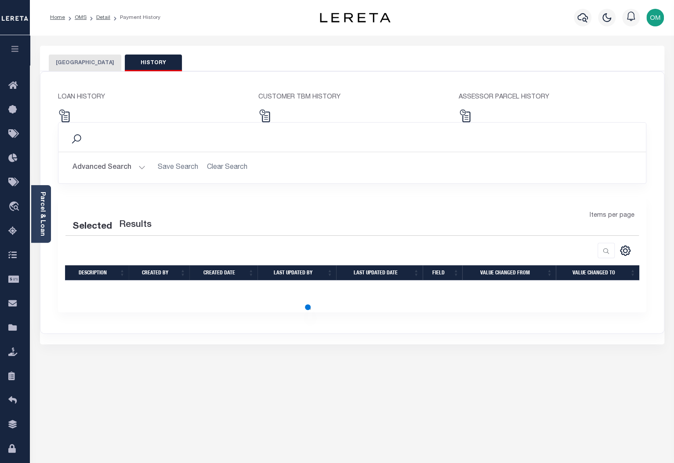
click at [94, 62] on button "[GEOGRAPHIC_DATA]" at bounding box center [85, 63] width 73 height 17
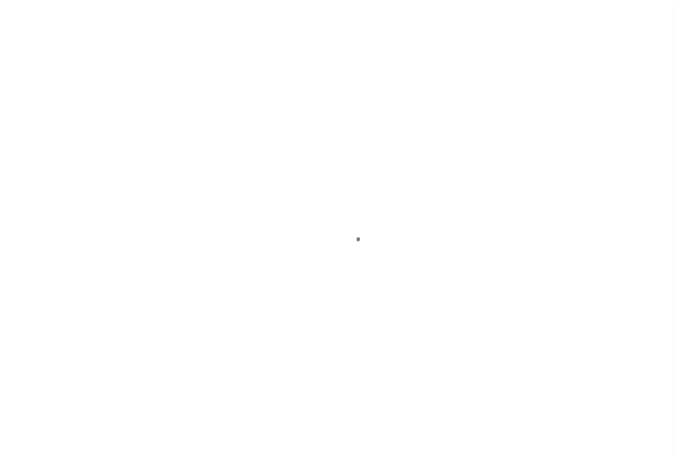
select select "False"
select select "NonEscrow"
select select
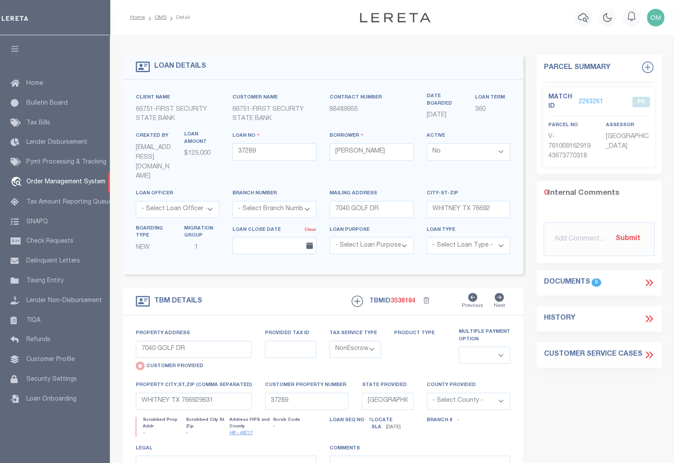
select select "FIRST SECURITY STATE BANK"
select select
select select "200"
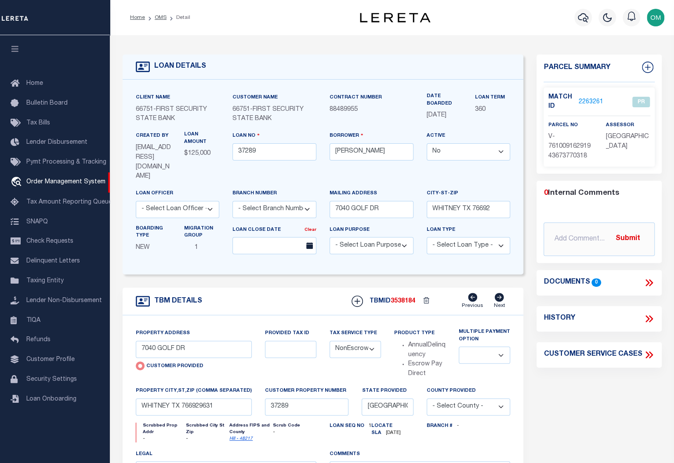
select select "200"
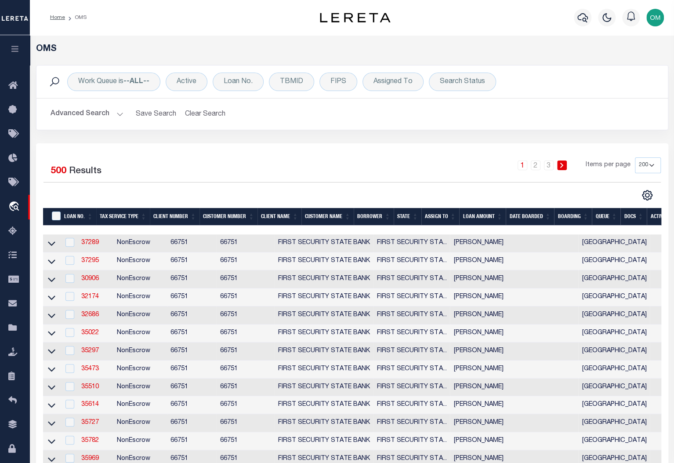
click at [118, 116] on button "Advanced Search" at bounding box center [87, 113] width 73 height 17
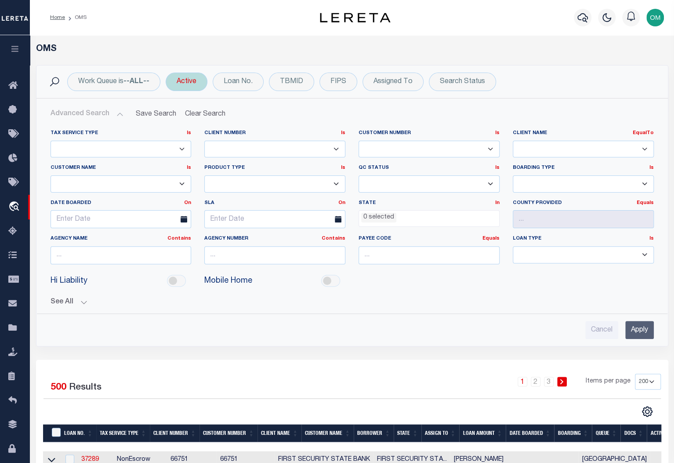
click at [189, 83] on div "Active" at bounding box center [187, 82] width 42 height 18
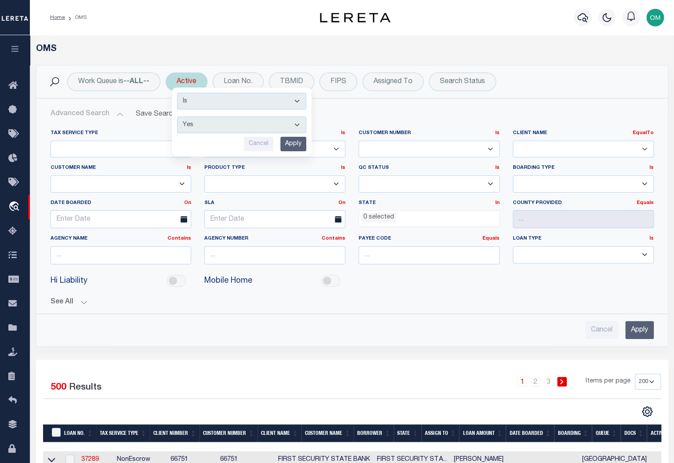
click at [200, 121] on select "Yes No" at bounding box center [241, 124] width 129 height 17
click at [178, 116] on select "Yes No" at bounding box center [241, 124] width 129 height 17
click at [295, 146] on input "Apply" at bounding box center [293, 144] width 26 height 15
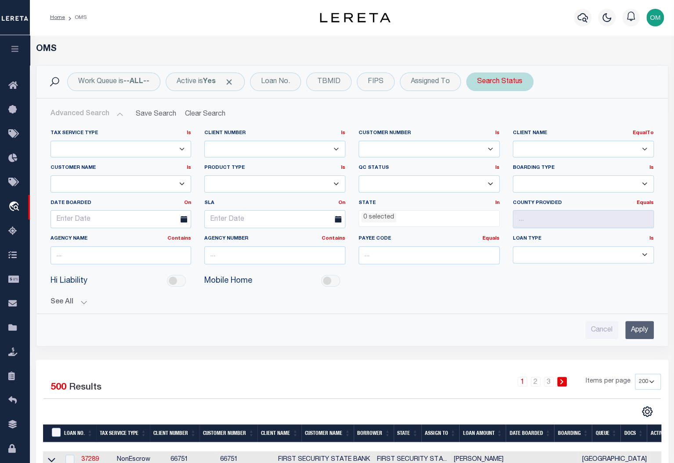
click at [491, 80] on div "Search Status" at bounding box center [499, 82] width 67 height 18
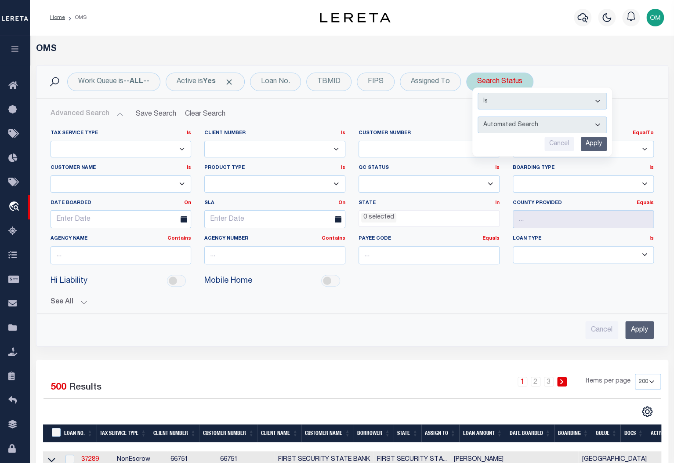
click at [516, 121] on select "Automated Search Bad Parcel Complete Duplicate Parcel High Dollar Reporting In …" at bounding box center [542, 124] width 129 height 17
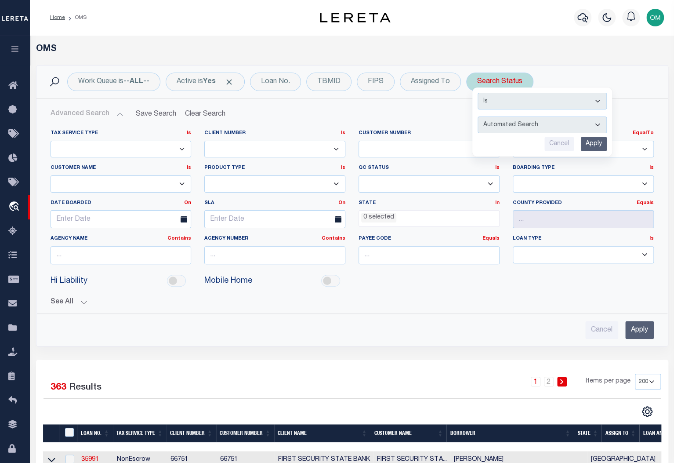
select select "CP"
click at [478, 116] on select "Automated Search Bad Parcel Complete Duplicate Parcel High Dollar Reporting In …" at bounding box center [542, 124] width 129 height 17
click at [594, 145] on input "Apply" at bounding box center [594, 144] width 26 height 15
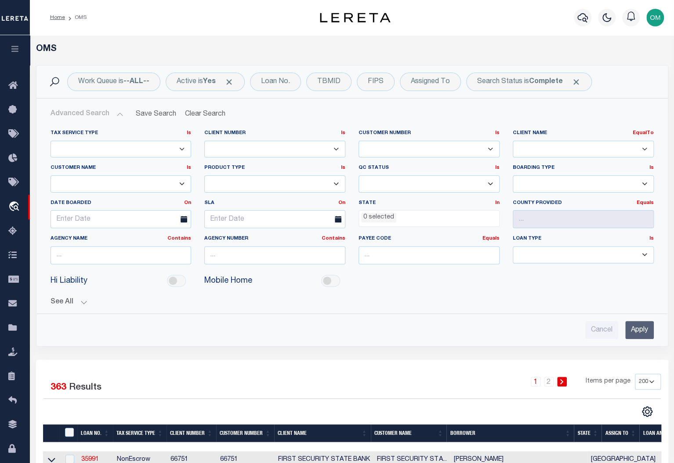
click at [643, 327] on input "Apply" at bounding box center [639, 330] width 29 height 18
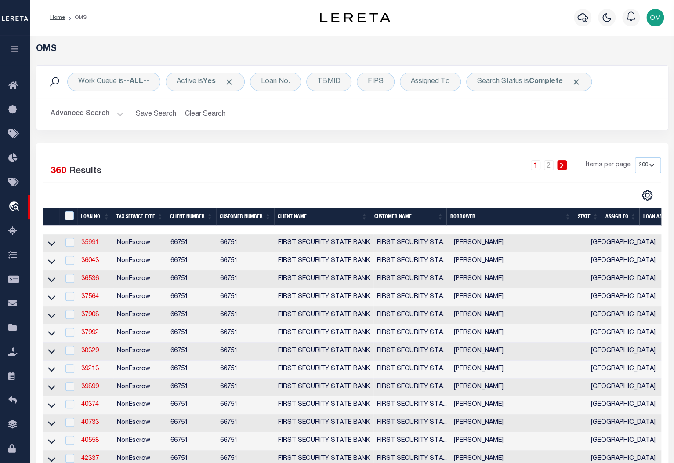
click at [91, 243] on link "35991" at bounding box center [90, 243] width 18 height 6
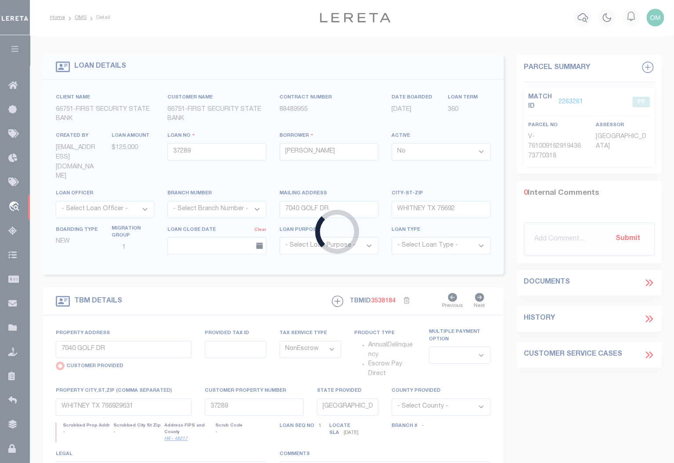
type input "35991"
type input "[PERSON_NAME]"
select select "True"
select select
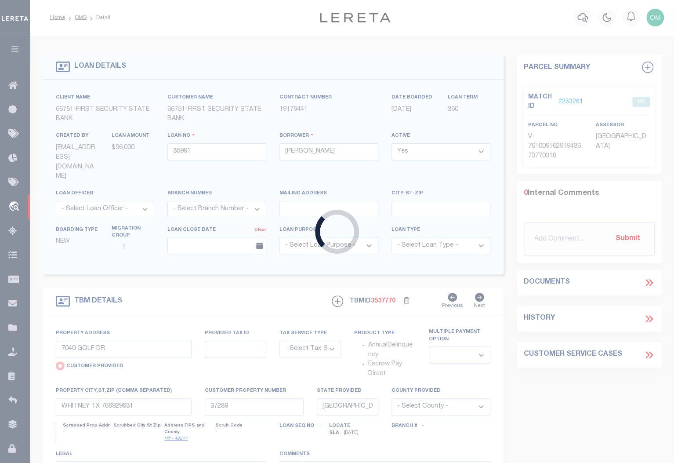
type input "[STREET_ADDRESS]"
select select "NonEscrow"
select select
type input "WHITNEY TX 76692"
type input "35991"
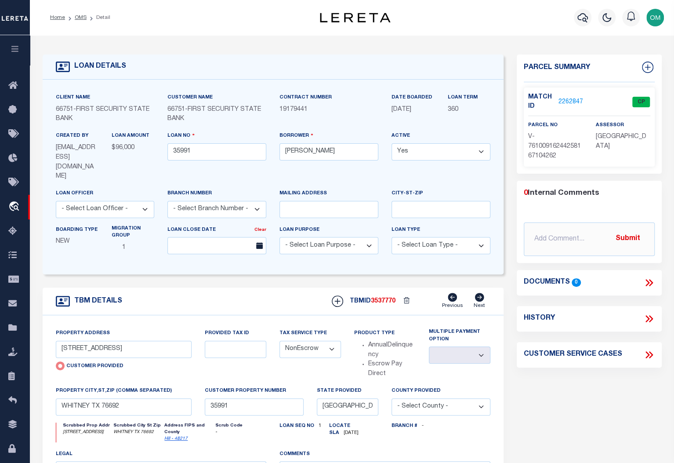
click at [573, 98] on link "2262847" at bounding box center [571, 102] width 25 height 9
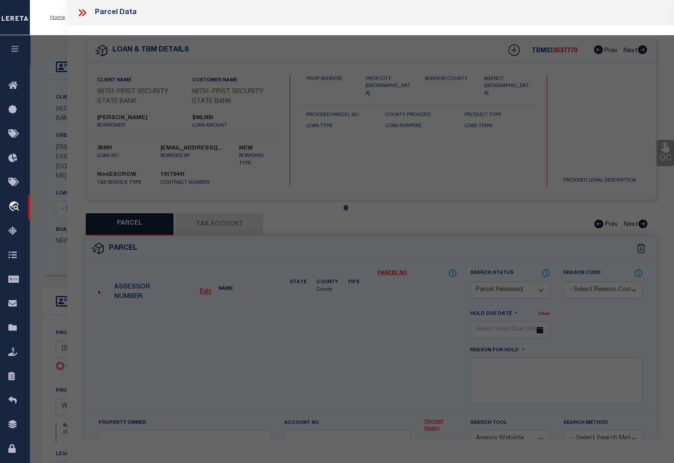
select select "AS"
select select
checkbox input "false"
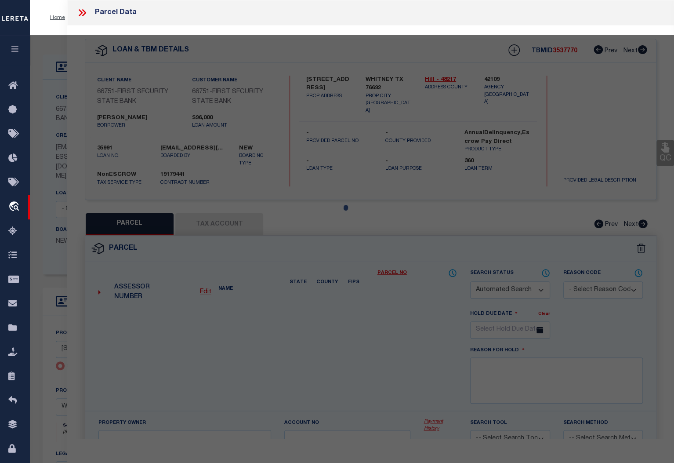
select select "CP"
type input "314 OLD COUNTY ROAD"
checkbox input "false"
type input "WHITNEY TX 76692"
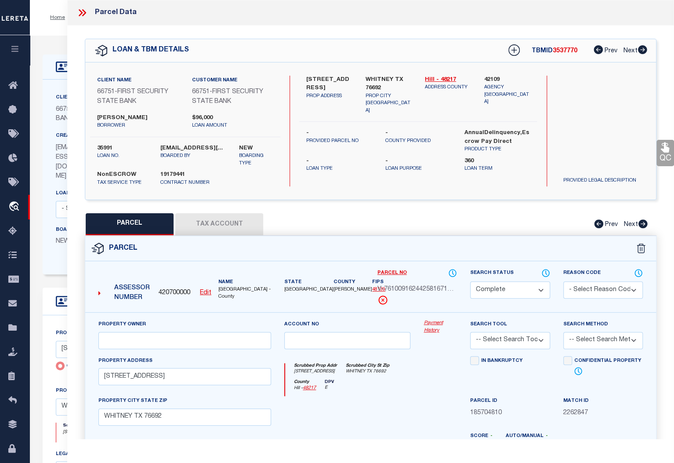
click at [434, 324] on link "Payment History" at bounding box center [440, 327] width 33 height 15
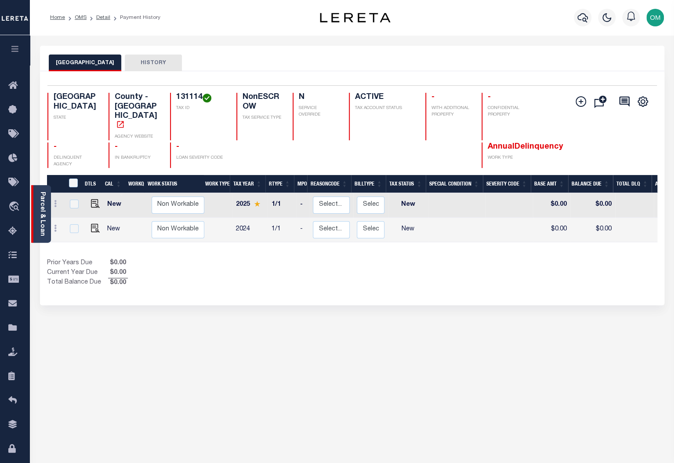
click at [43, 205] on link "Parcel & Loan" at bounding box center [42, 214] width 6 height 44
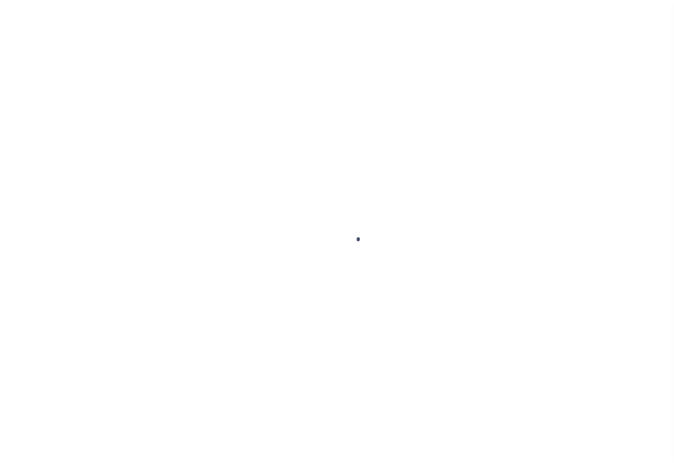
select select "NonEscrow"
select select
select select "NonEscrow"
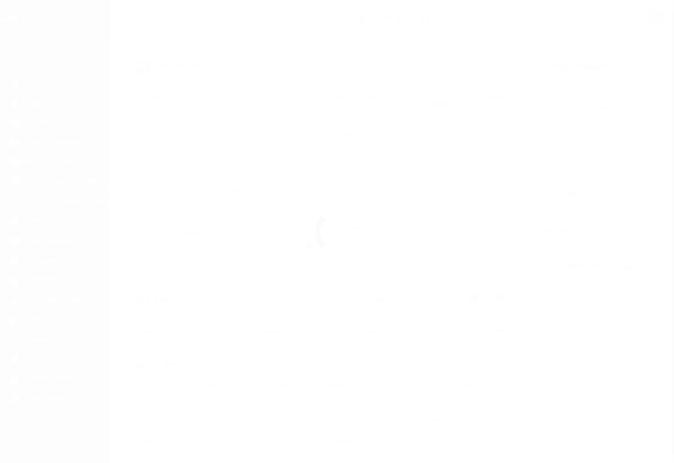
select select
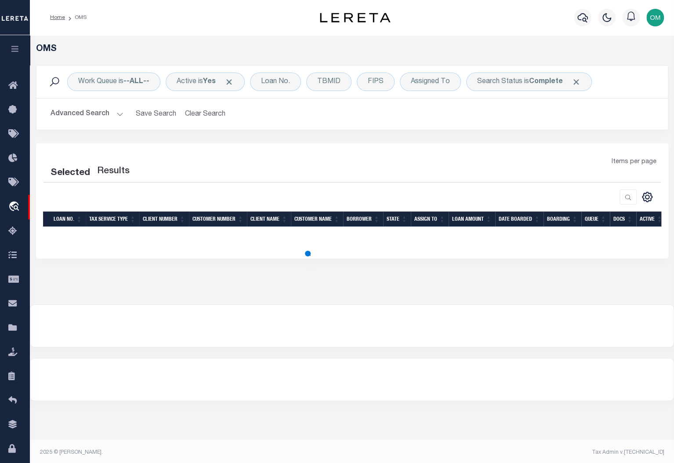
select select "200"
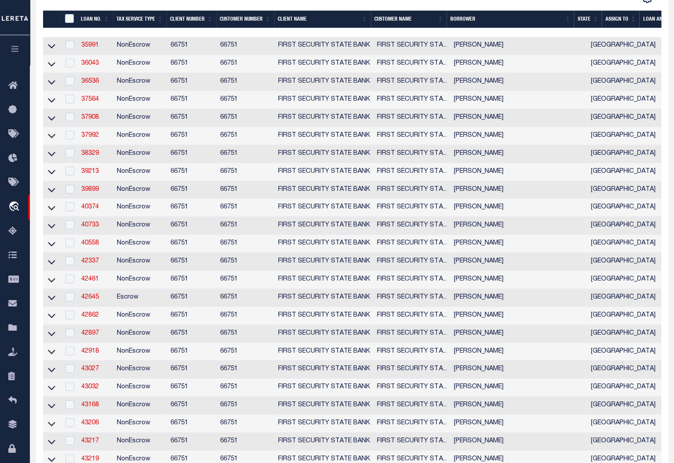
scroll to position [200, 0]
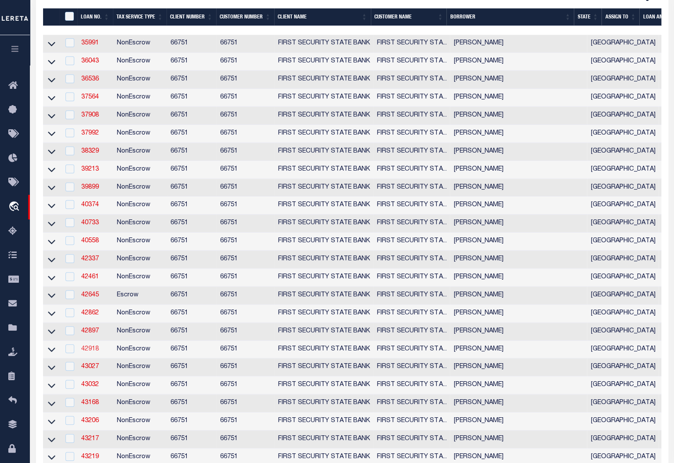
click at [86, 352] on link "42918" at bounding box center [90, 349] width 18 height 6
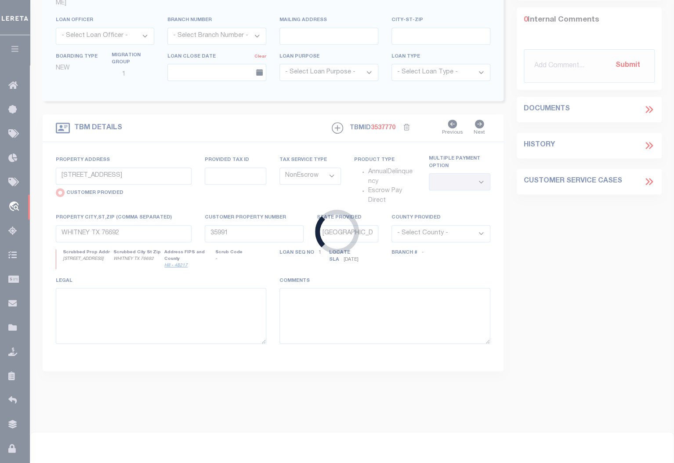
type input "42918"
type input "[PERSON_NAME]"
type input "CRANFILLS GAP [GEOGRAPHIC_DATA] 76637"
select select
select select "10"
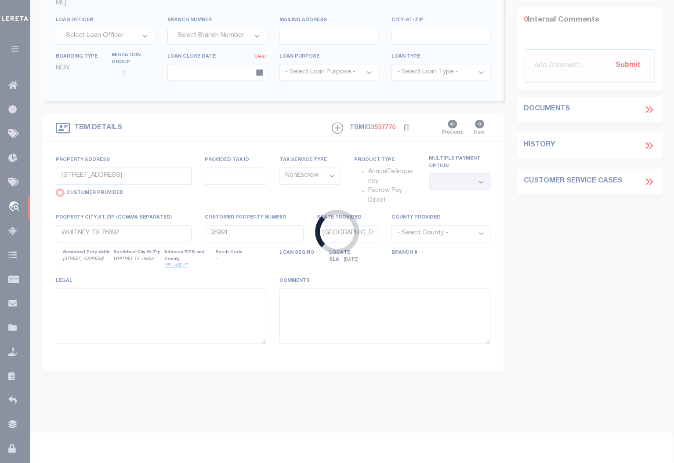
select select
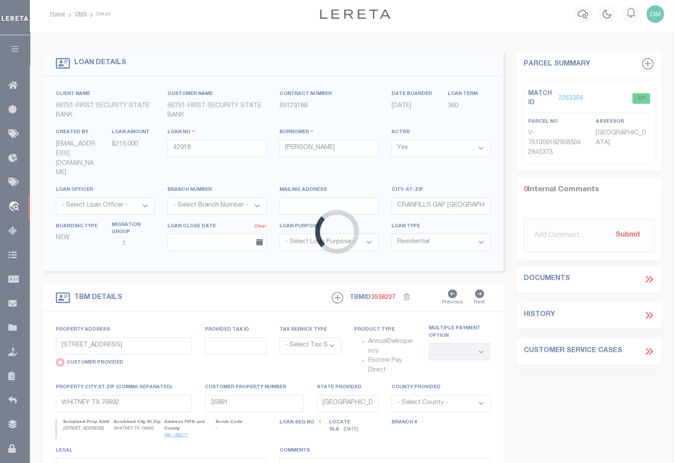
type input "1592 N US 281"
select select "NonEscrow"
select select
type input "[PERSON_NAME] TX 765310000"
type input "42918"
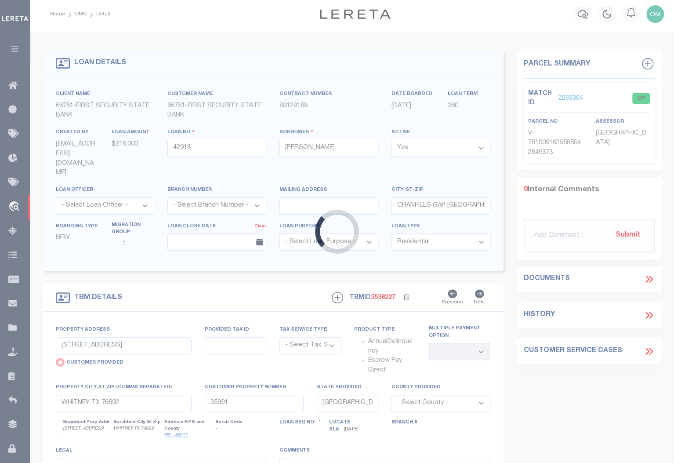
type textarea "UNVERIFIED CUSTOMER SUPPLIED APN 1191912+ ACRES, 471 [PERSON_NAME], [GEOGRAPHIC…"
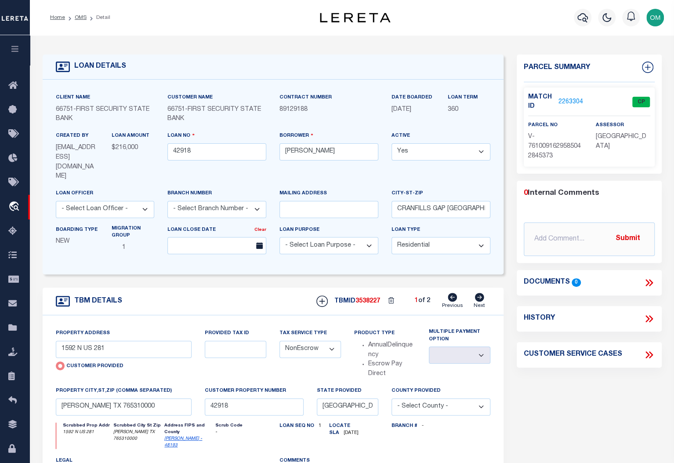
click at [575, 98] on link "2263304" at bounding box center [571, 102] width 25 height 9
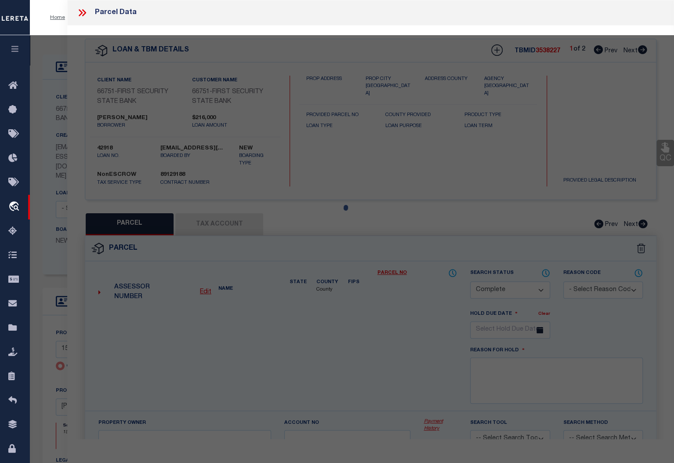
select select "AS"
checkbox input "false"
select select "CP"
select select "AGW"
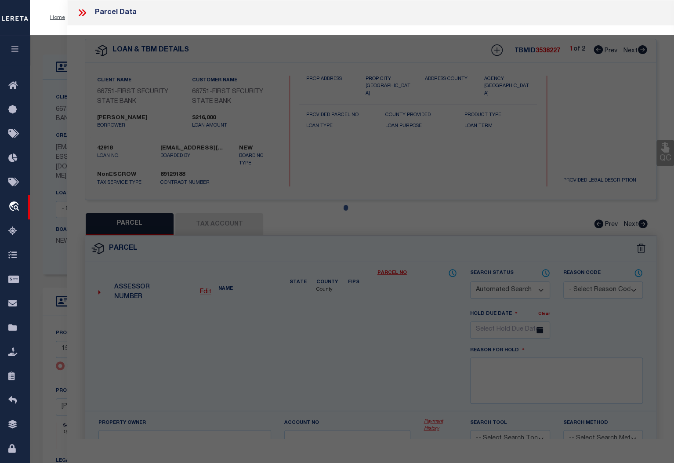
select select
type input "1592 N US 281"
checkbox input "false"
type input "[PERSON_NAME] TX 765310000"
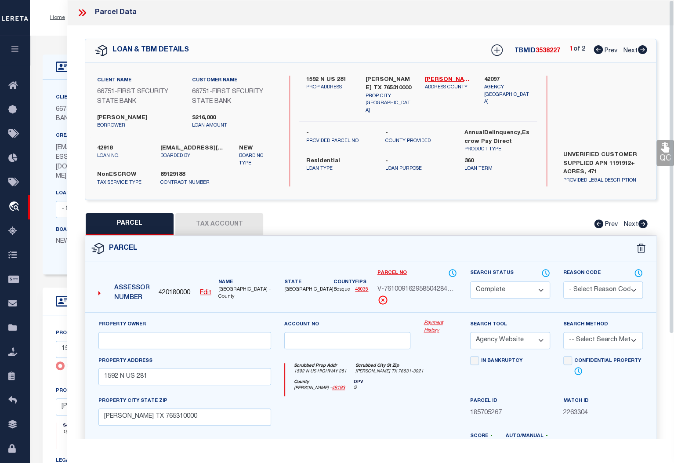
click at [432, 321] on link "Payment History" at bounding box center [440, 327] width 33 height 15
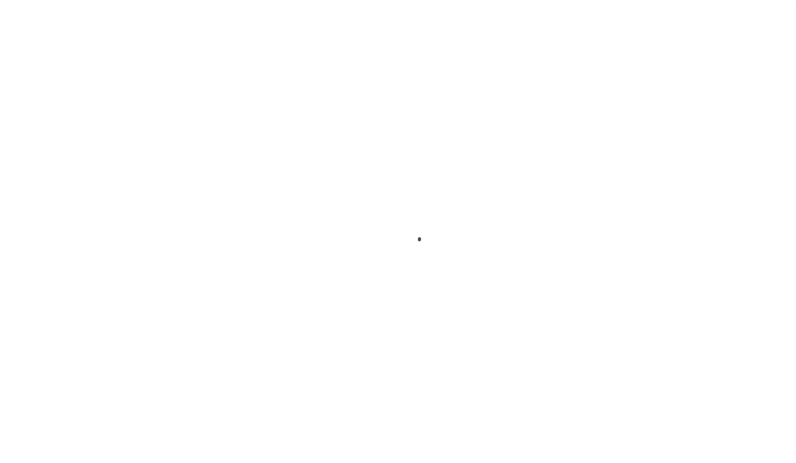
select select "10"
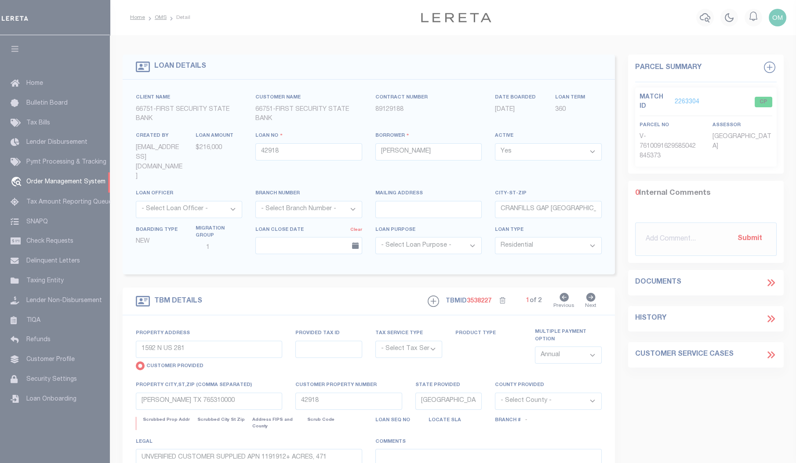
select select "NonEscrow"
select select
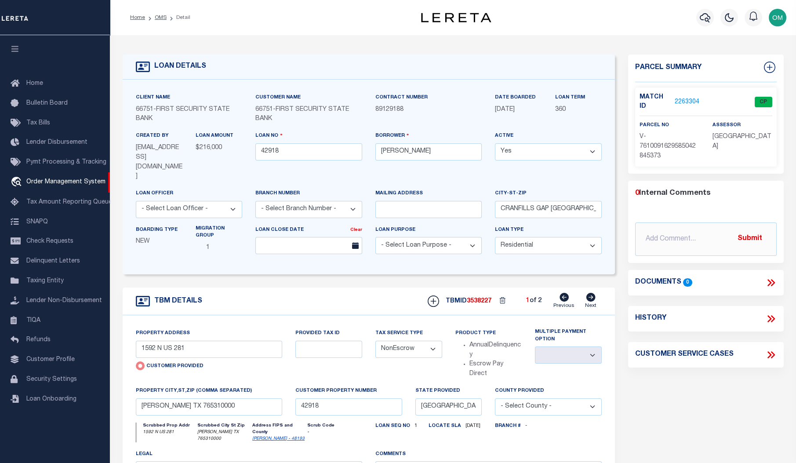
scroll to position [3, 0]
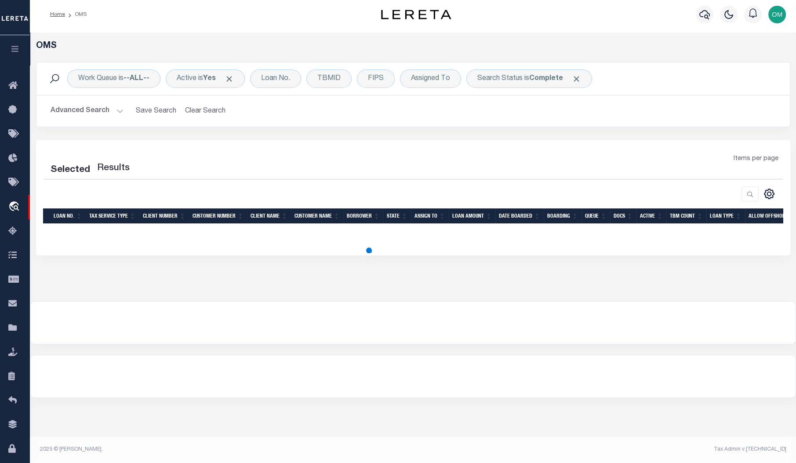
select select "200"
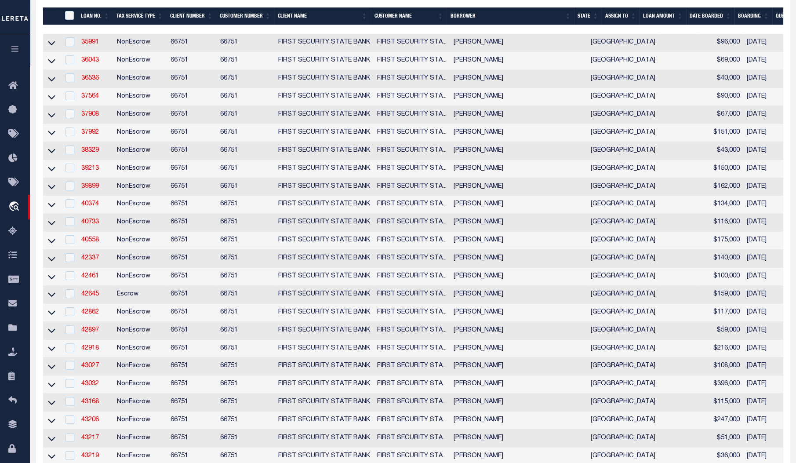
scroll to position [203, 0]
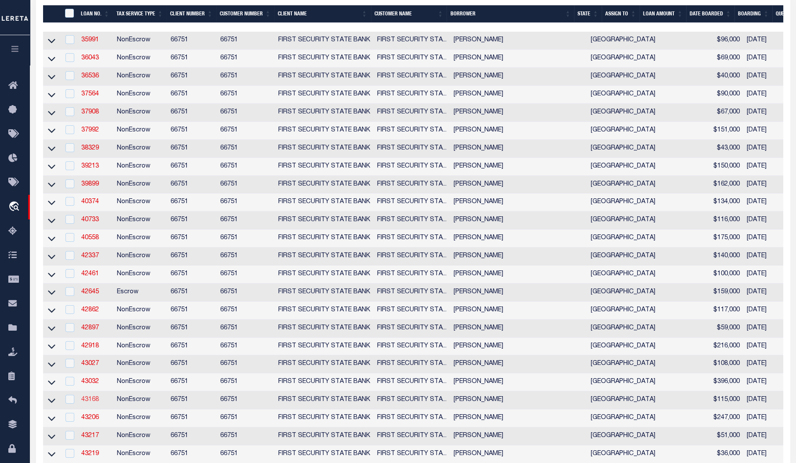
click at [85, 403] on link "43168" at bounding box center [90, 399] width 18 height 6
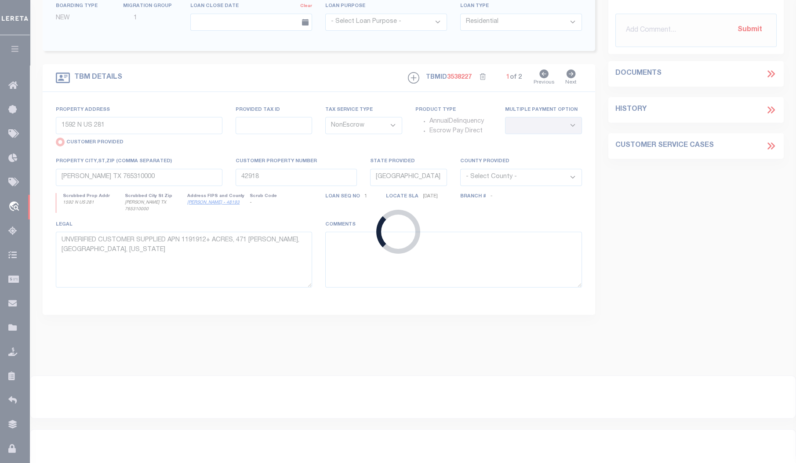
type input "43168"
type input "[PERSON_NAME]"
type input "[STREET_ADDRESS]"
type input "[GEOGRAPHIC_DATA] TX 76063"
select select
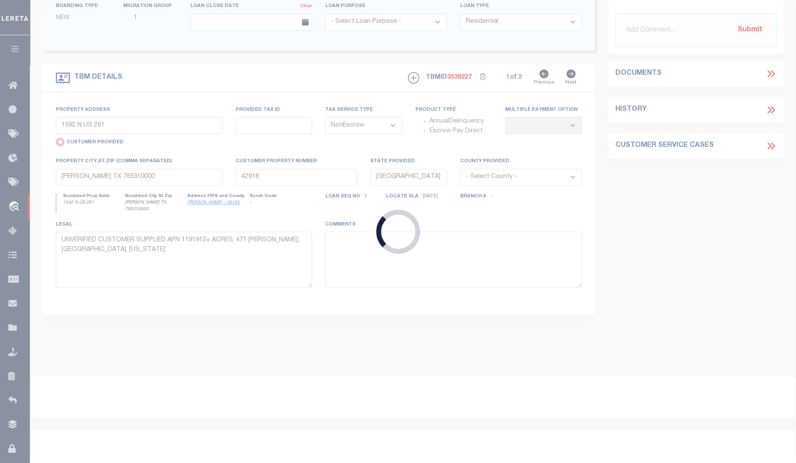
select select
type input "1282 FM 219"
select select "NonEscrow"
select select
type input "CLIFTON TX 766344634"
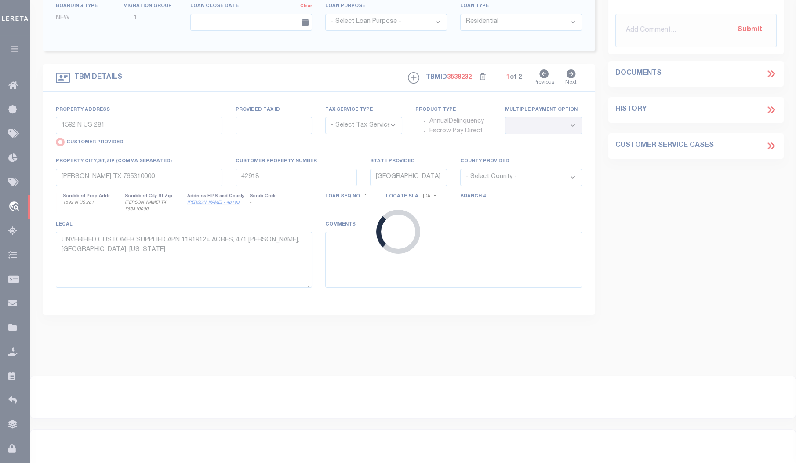
type input "43168"
type textarea "UNVERIFIED CUSTOMER SUPPLIED APN R0561864.25 ACRES IN THE JAMES SMITH SURVEY, A…"
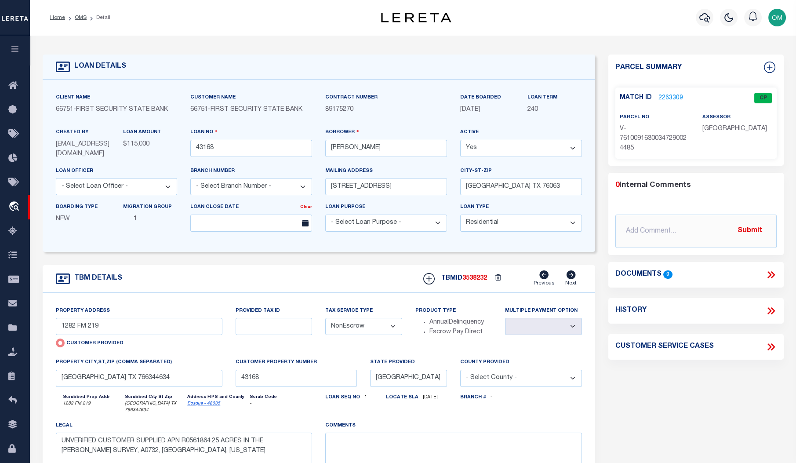
click at [668, 95] on link "2263309" at bounding box center [670, 98] width 25 height 9
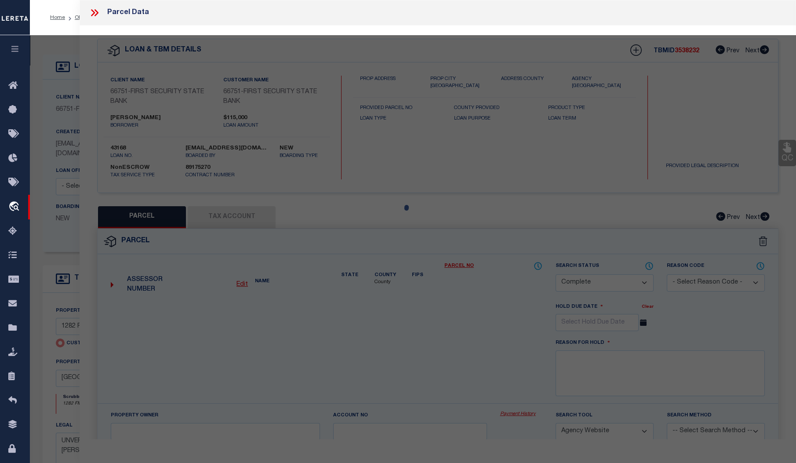
select select "AS"
select select
checkbox input "false"
select select "CP"
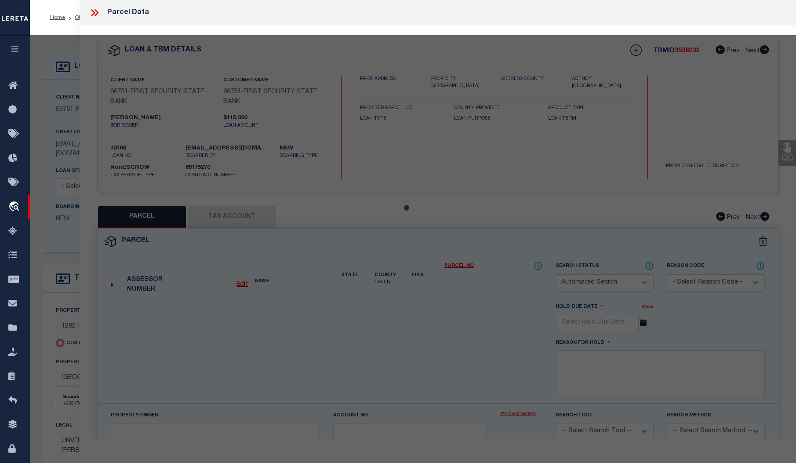
select select "AGW"
select select
type input "1282 FM 219"
checkbox input "false"
type input "CLIFTON TX 766344634"
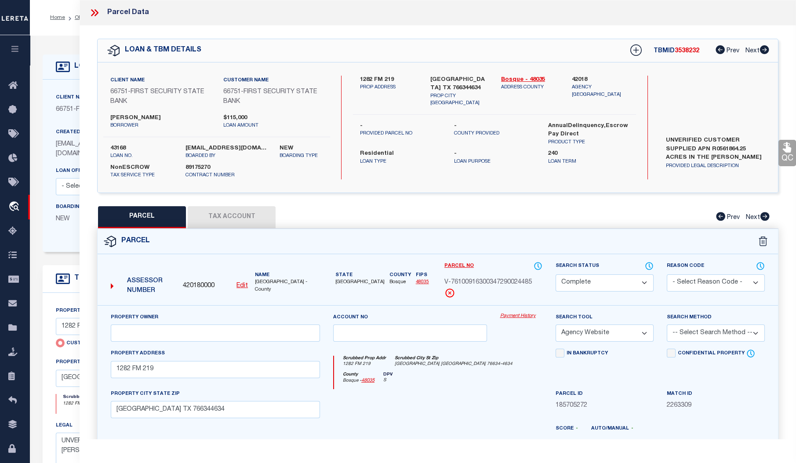
click at [523, 314] on link "Payment History" at bounding box center [521, 316] width 42 height 7
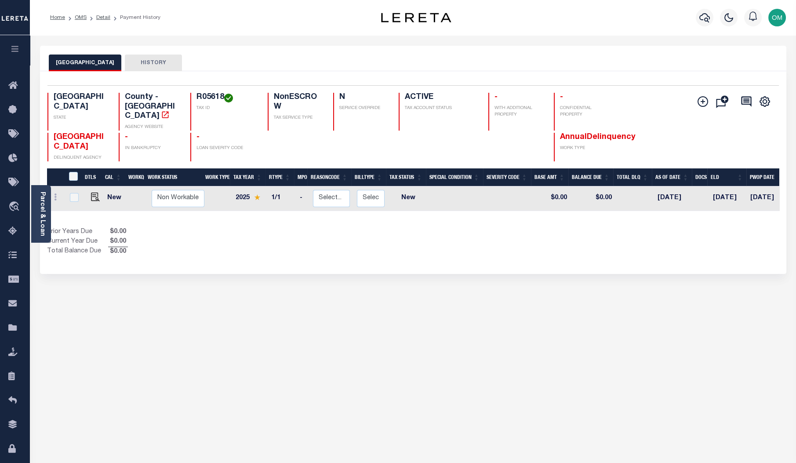
click at [636, 290] on div "BOSQUE COUNTY HISTORY Selected 1 Result" at bounding box center [413, 298] width 760 height 505
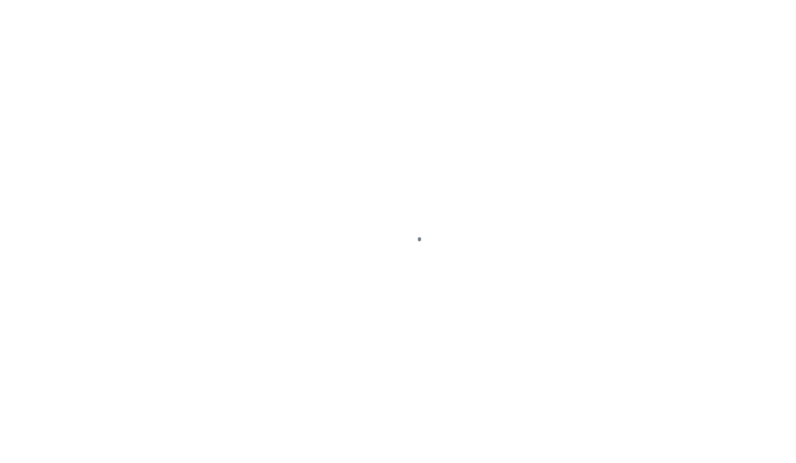
select select "10"
select select "NonEscrow"
select select
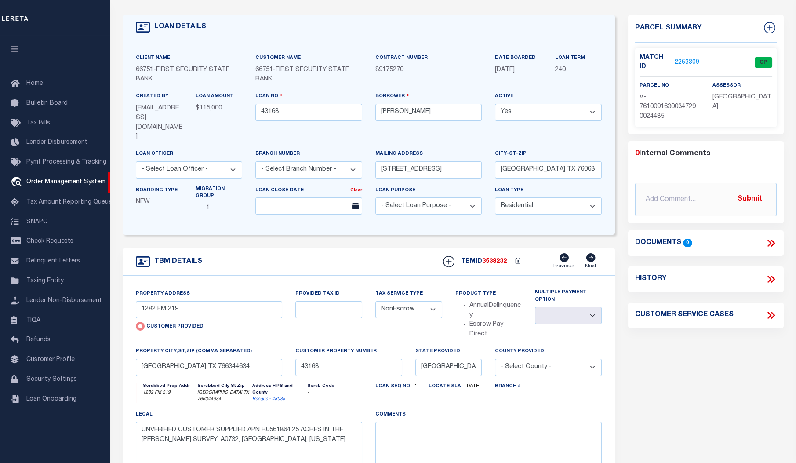
scroll to position [40, 0]
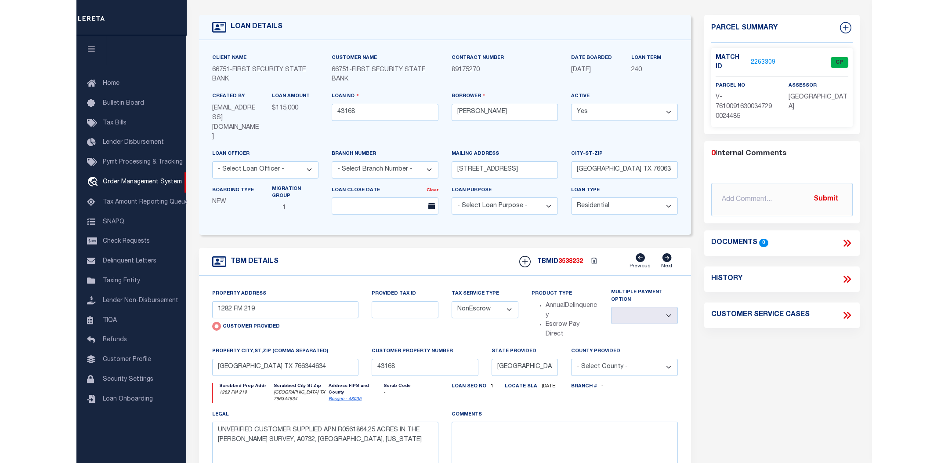
scroll to position [3, 0]
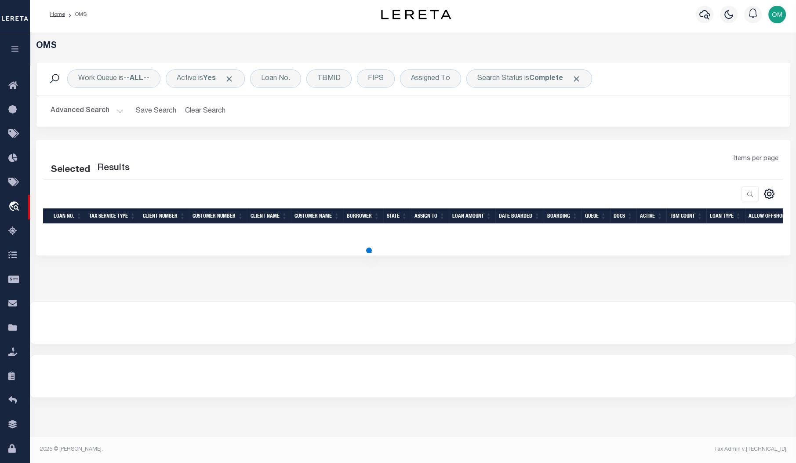
select select "200"
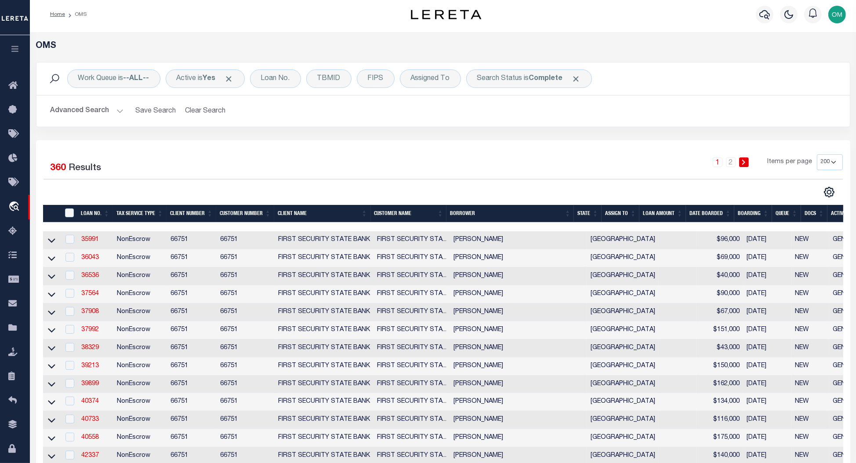
click at [114, 109] on button "Advanced Search" at bounding box center [87, 110] width 73 height 17
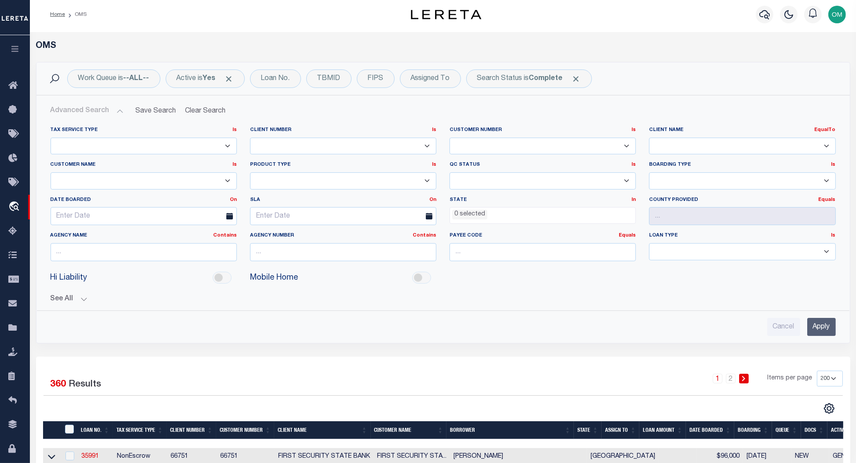
click at [786, 145] on select "78796 AB ABL Accumatch - Refunds AF AFCU AgustinADLQBank AgustinDtrackBank ALB …" at bounding box center [742, 146] width 186 height 17
select select
click at [649, 138] on select "78796 AB ABL Accumatch - Refunds AF AFCU AgustinADLQBank AgustinDtrackBank ALB …" at bounding box center [742, 146] width 186 height 17
click at [796, 321] on input "Apply" at bounding box center [821, 327] width 29 height 18
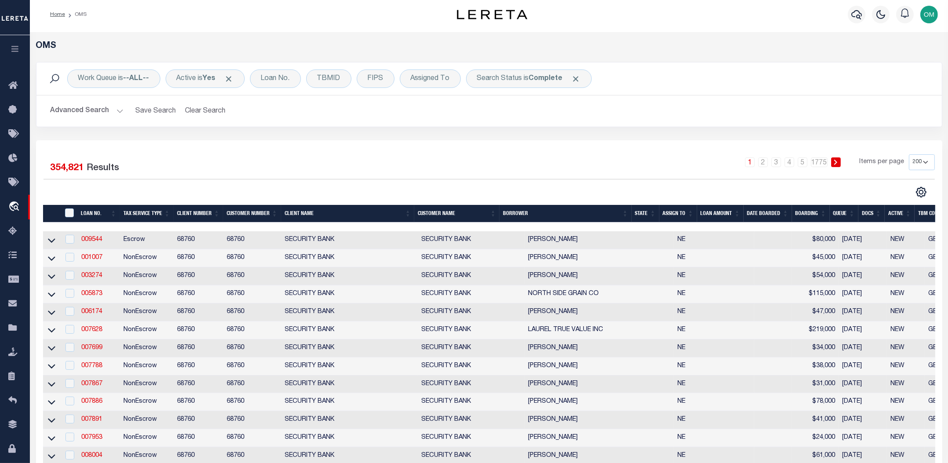
click at [15, 48] on icon "button" at bounding box center [15, 49] width 10 height 8
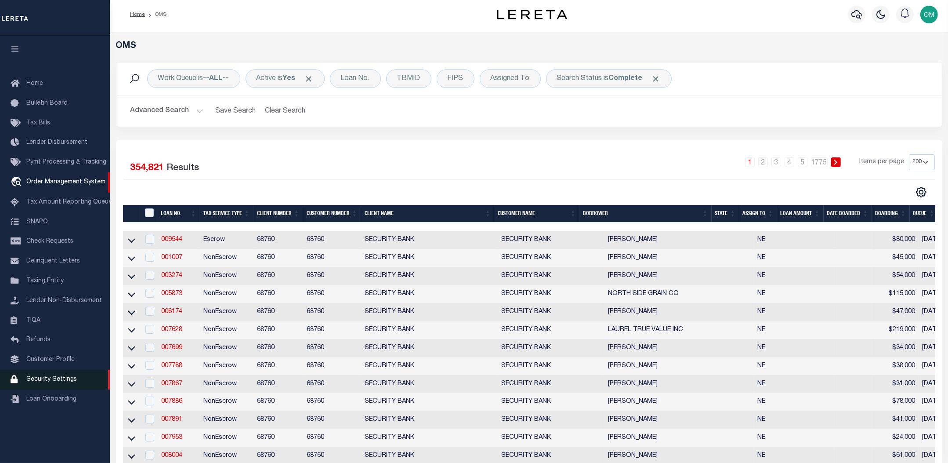
click at [61, 382] on span "Security Settings" at bounding box center [51, 379] width 51 height 6
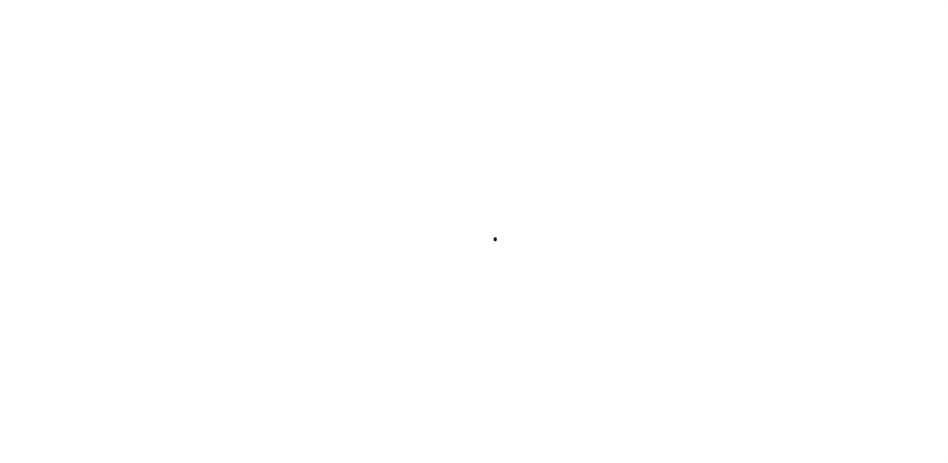
select select "100"
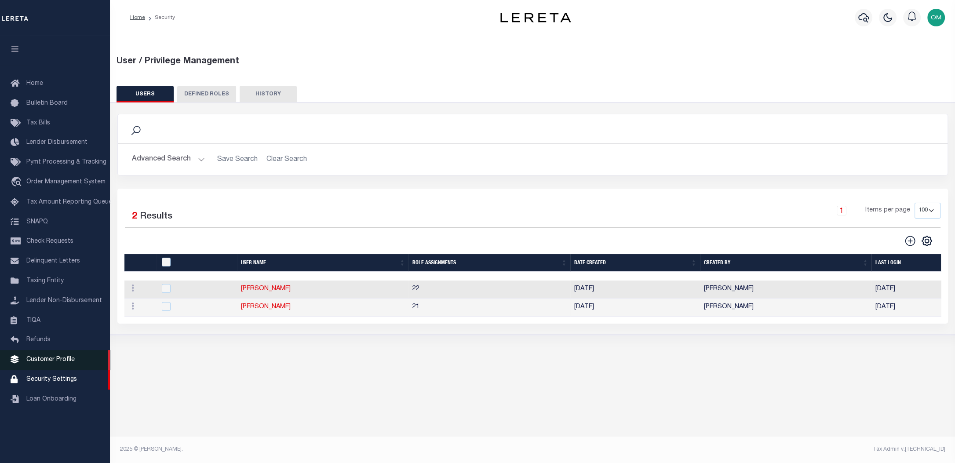
click at [57, 363] on span "Customer Profile" at bounding box center [50, 359] width 48 height 6
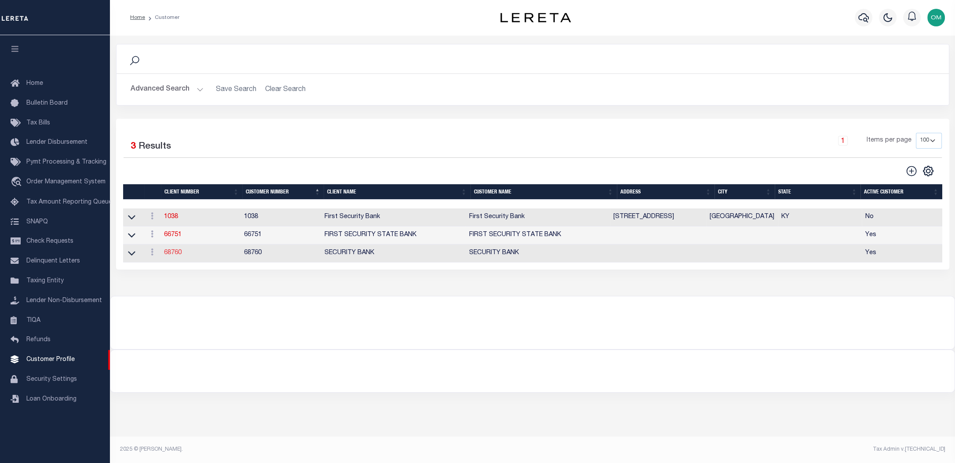
click at [171, 256] on link "68760" at bounding box center [173, 253] width 18 height 6
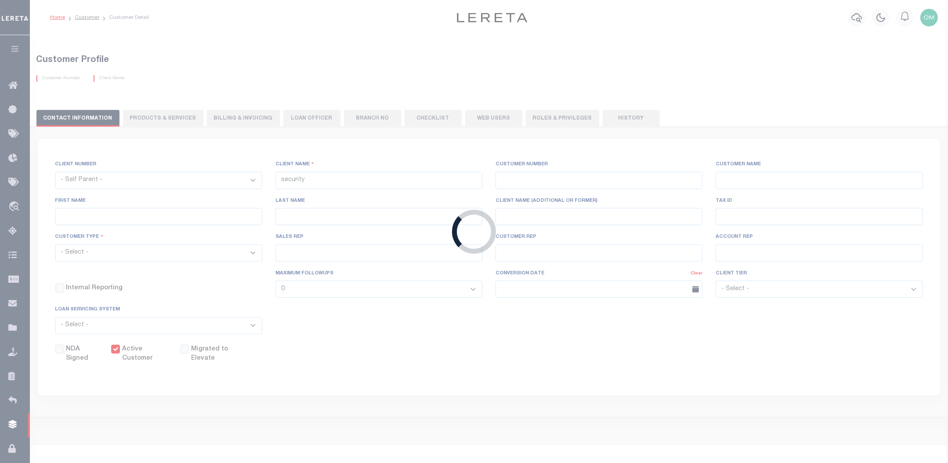
select select
type input "SECURITY BANK"
type input "68760"
type input "SECURITY BANK"
select select "Mixed Portfolio"
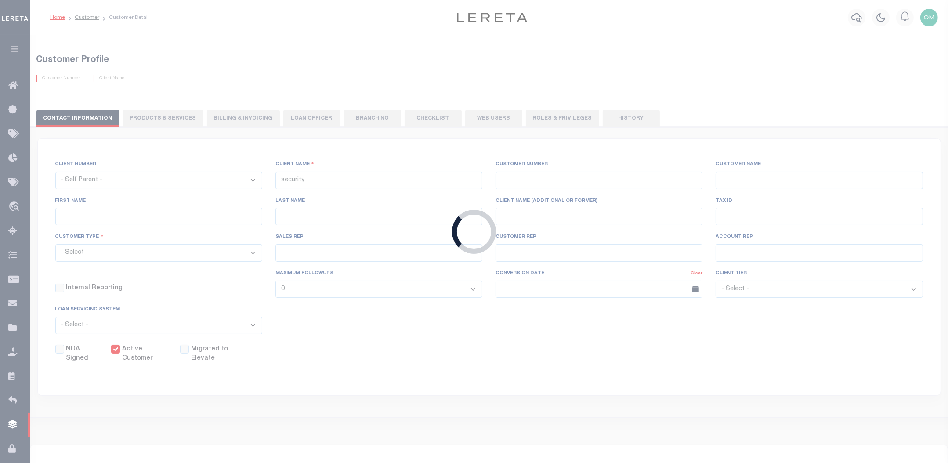
type input "INS1"
type input "CUSTOMER SERVICE"
type input "[DATE]"
select select
checkbox input "true"
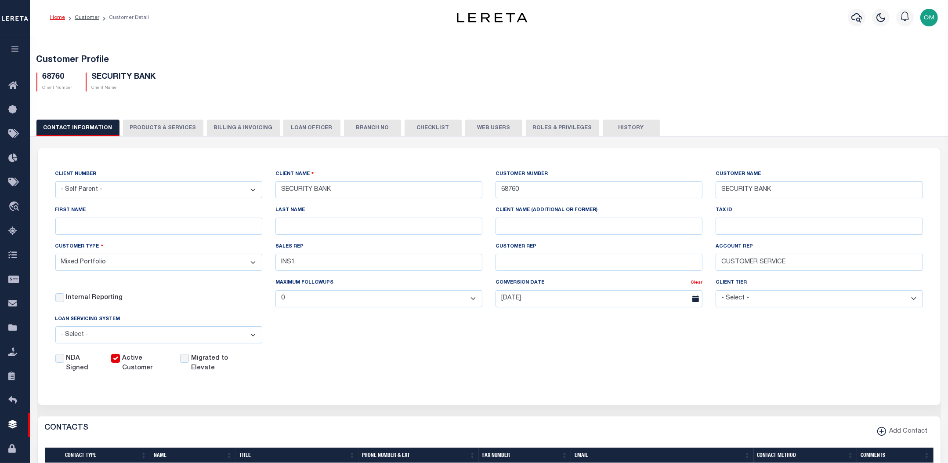
click at [620, 124] on button "History" at bounding box center [631, 128] width 57 height 17
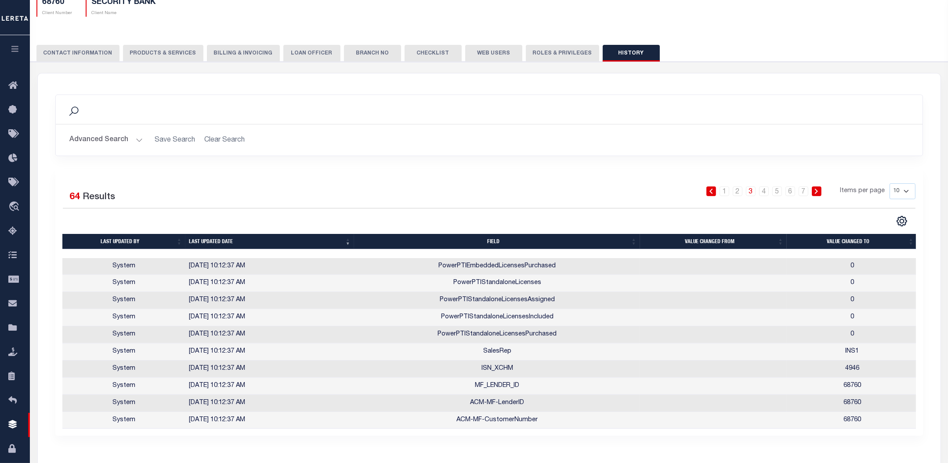
scroll to position [80, 0]
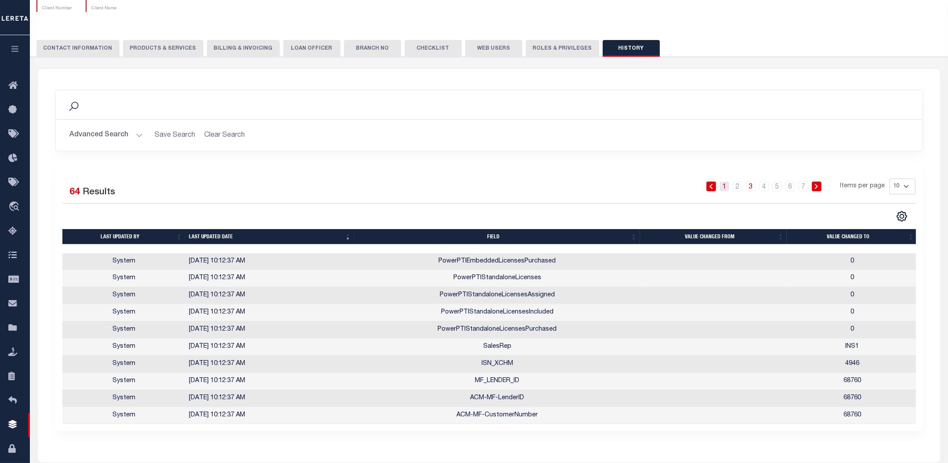
click at [727, 186] on link "1" at bounding box center [725, 187] width 10 height 10
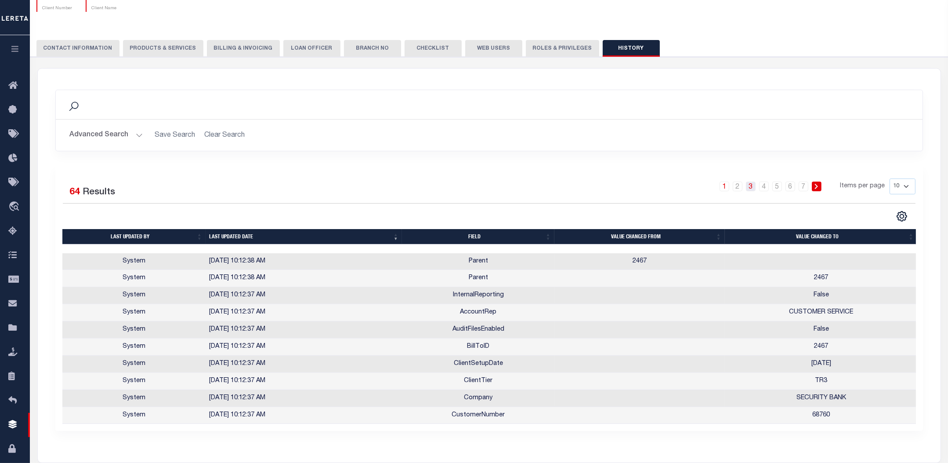
click at [750, 185] on link "3" at bounding box center [751, 187] width 10 height 10
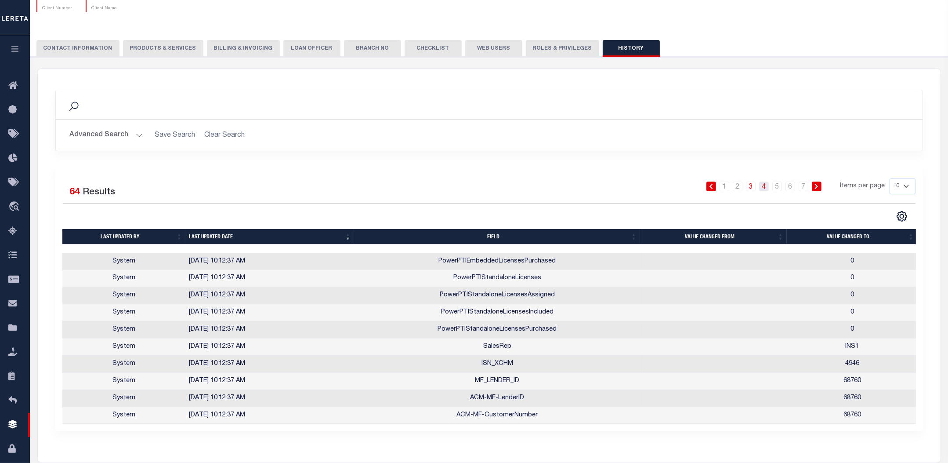
click at [764, 188] on link "4" at bounding box center [765, 187] width 10 height 10
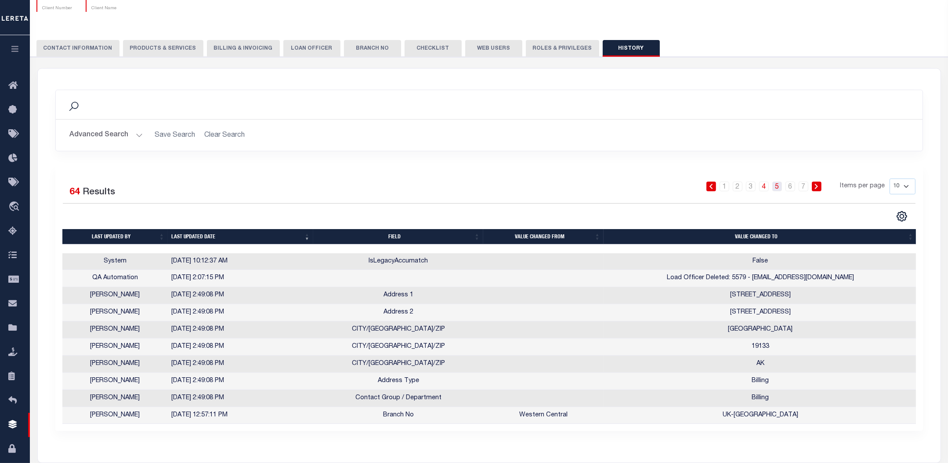
click at [778, 187] on link "5" at bounding box center [778, 187] width 10 height 10
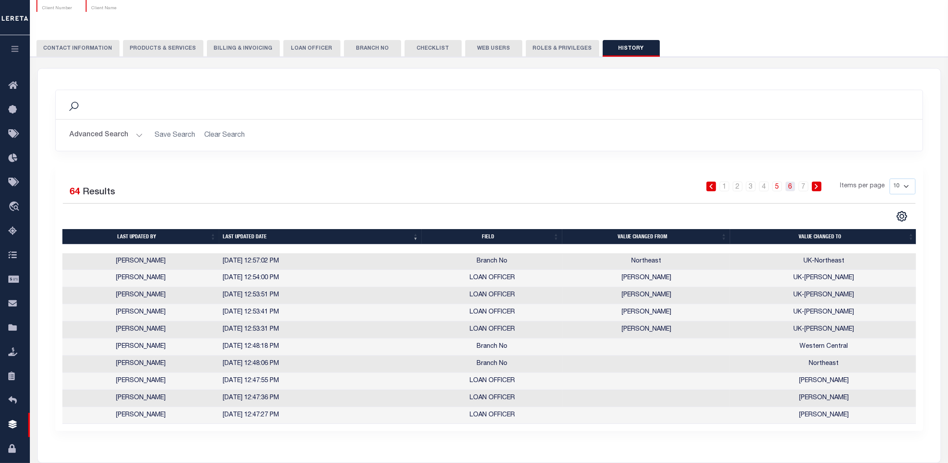
click at [791, 186] on link "6" at bounding box center [791, 187] width 10 height 10
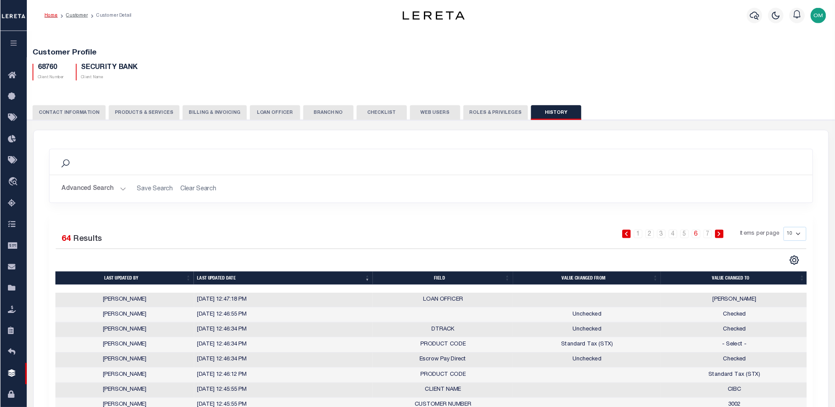
scroll to position [0, 0]
click at [70, 125] on button "CONTACT INFORMATION" at bounding box center [77, 128] width 83 height 17
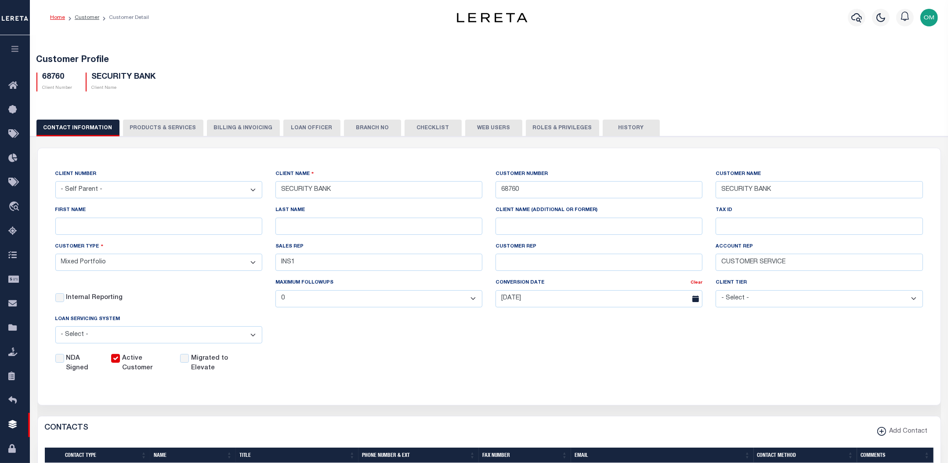
click at [646, 96] on div "Customer Profile 68760 Client Number SECURITY BANK Client Name" at bounding box center [489, 71] width 927 height 54
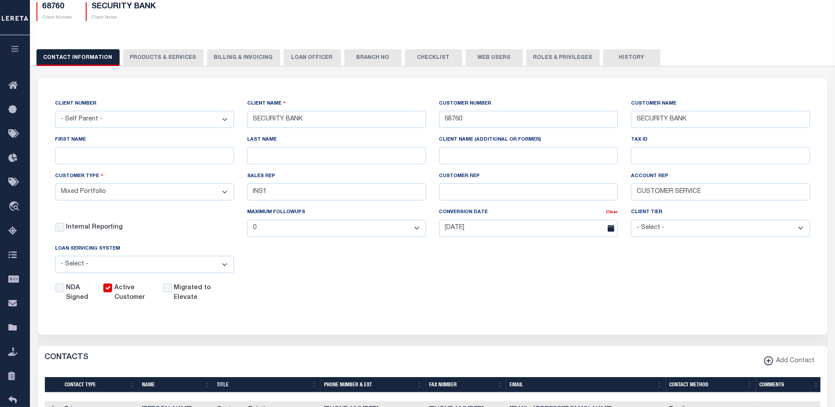
scroll to position [35, 0]
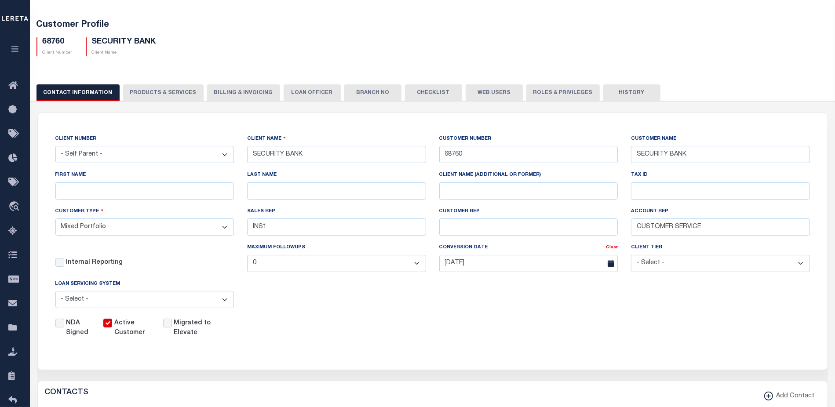
click at [619, 93] on button "History" at bounding box center [631, 92] width 57 height 17
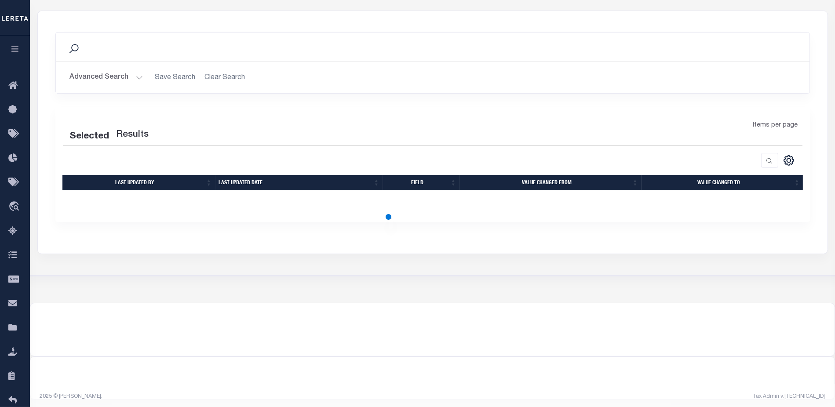
scroll to position [138, 0]
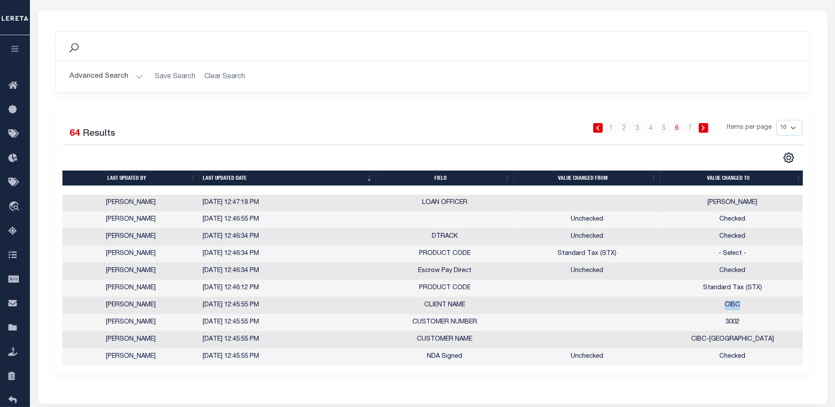
drag, startPoint x: 724, startPoint y: 302, endPoint x: 741, endPoint y: 306, distance: 18.2
click at [741, 306] on td "CIBC" at bounding box center [732, 305] width 145 height 17
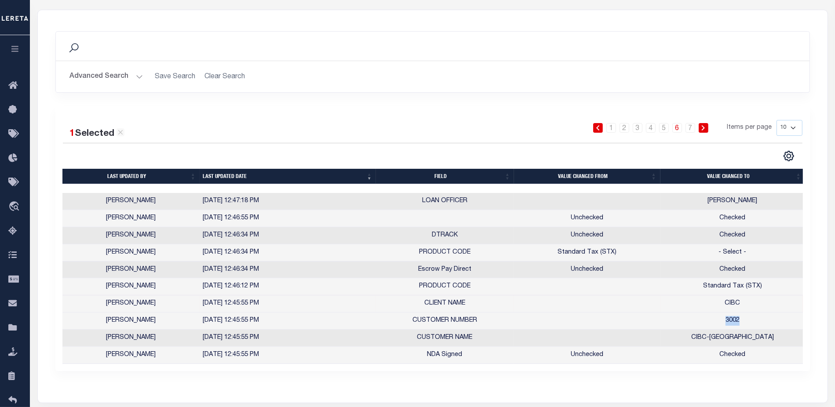
drag, startPoint x: 724, startPoint y: 321, endPoint x: 745, endPoint y: 321, distance: 21.1
click at [745, 321] on td "3002" at bounding box center [732, 321] width 145 height 17
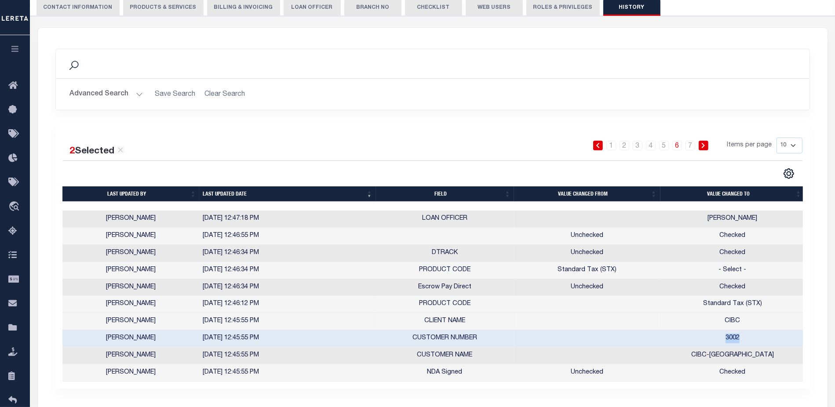
scroll to position [103, 0]
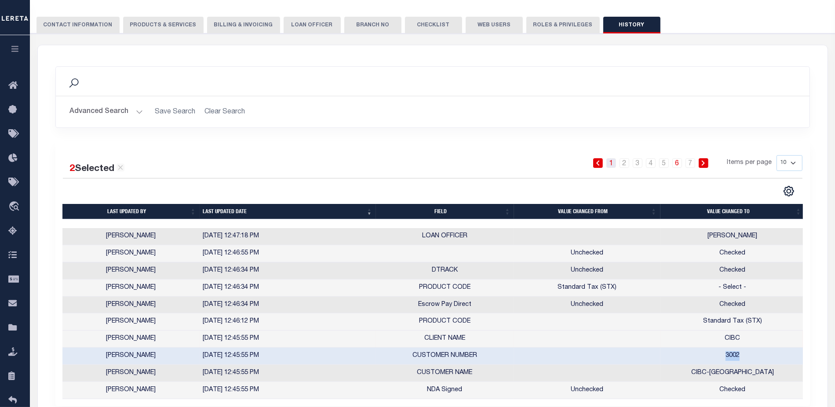
click at [609, 164] on link "1" at bounding box center [611, 163] width 10 height 10
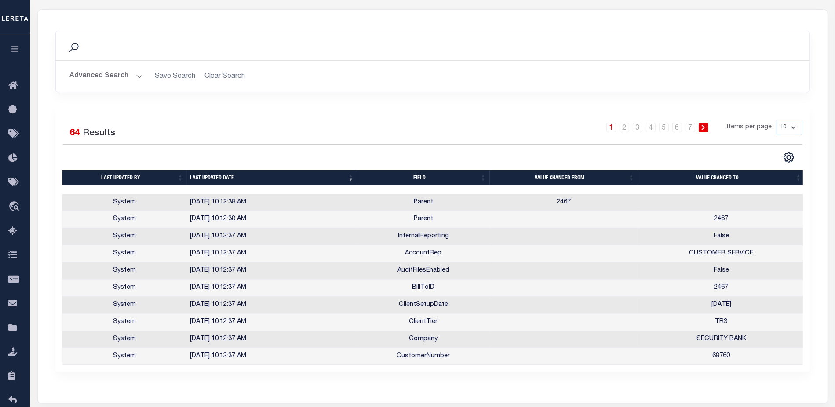
scroll to position [138, 0]
drag, startPoint x: 693, startPoint y: 338, endPoint x: 738, endPoint y: 342, distance: 45.5
click at [738, 342] on td "SECURITY BANK" at bounding box center [721, 339] width 167 height 17
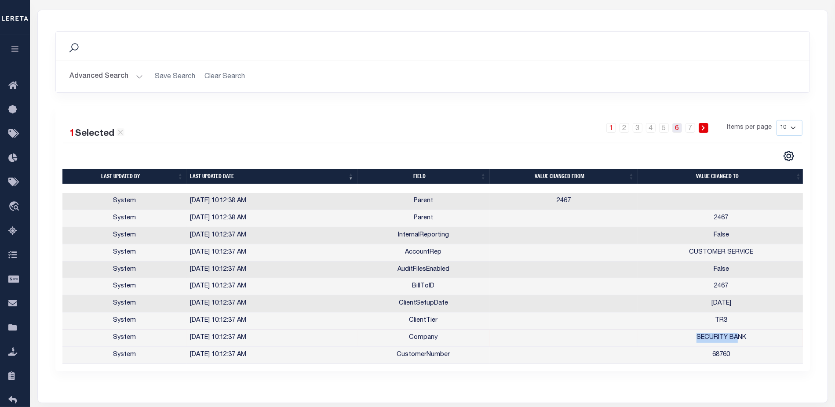
drag, startPoint x: 681, startPoint y: 127, endPoint x: 673, endPoint y: 128, distance: 7.6
click at [681, 126] on link "6" at bounding box center [677, 128] width 10 height 10
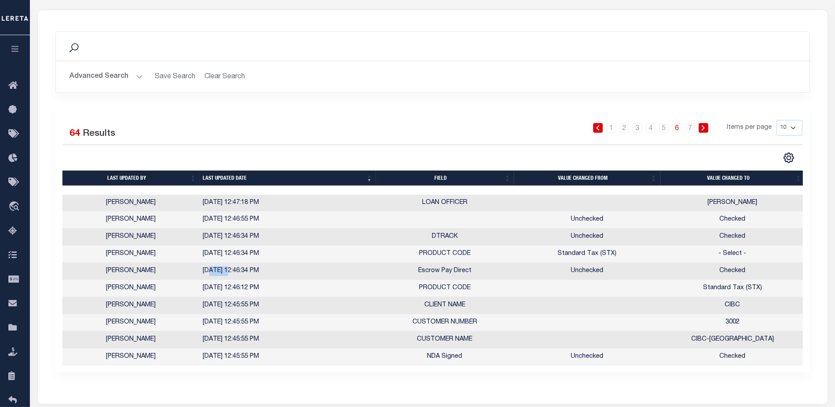
drag, startPoint x: 208, startPoint y: 270, endPoint x: 228, endPoint y: 269, distance: 19.4
click at [228, 269] on td "[DATE] 12:46:34 PM" at bounding box center [288, 271] width 176 height 17
